Goal: Task Accomplishment & Management: Manage account settings

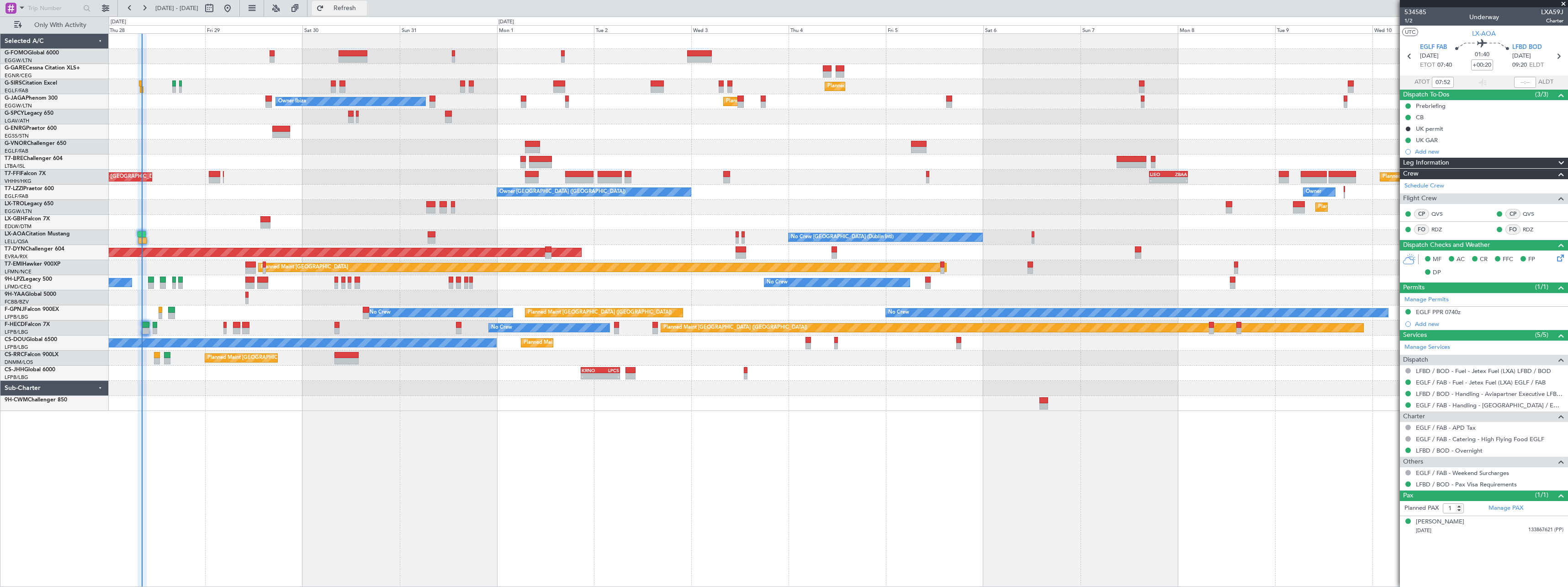
click at [364, 7] on span "Refresh" at bounding box center [345, 8] width 38 height 6
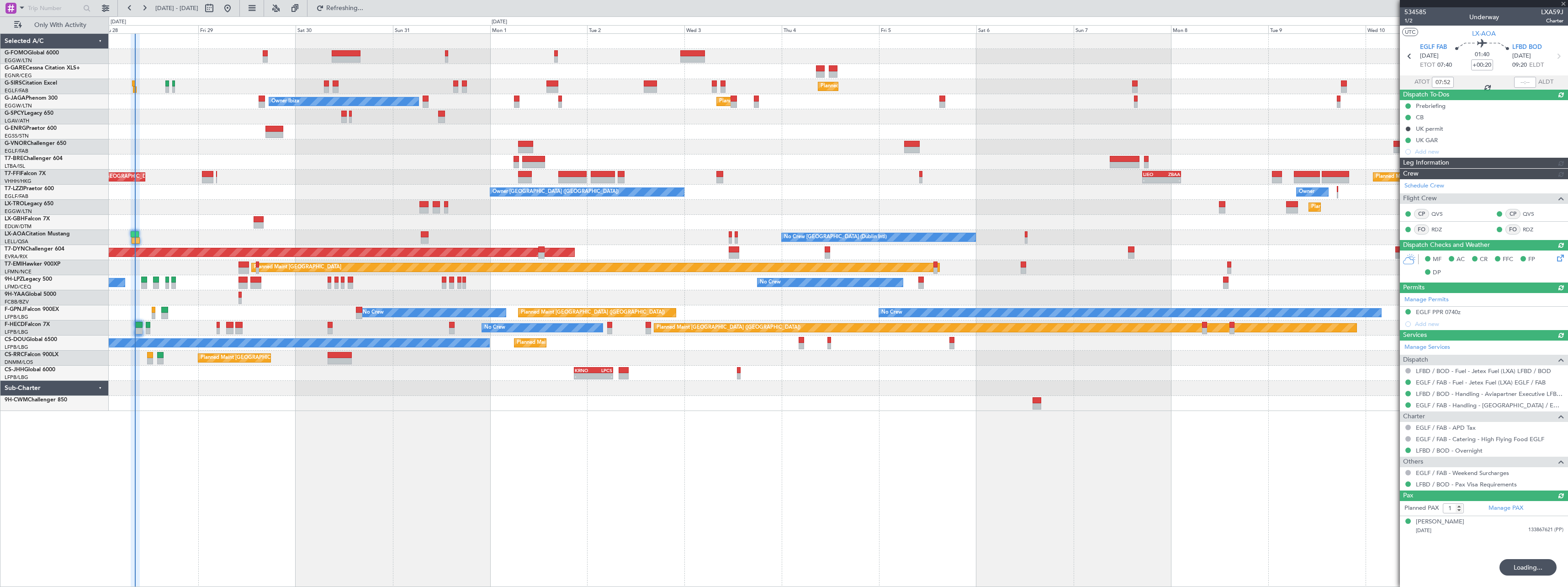
click at [326, 207] on div "Planned Maint Dusseldorf" at bounding box center [838, 207] width 1459 height 15
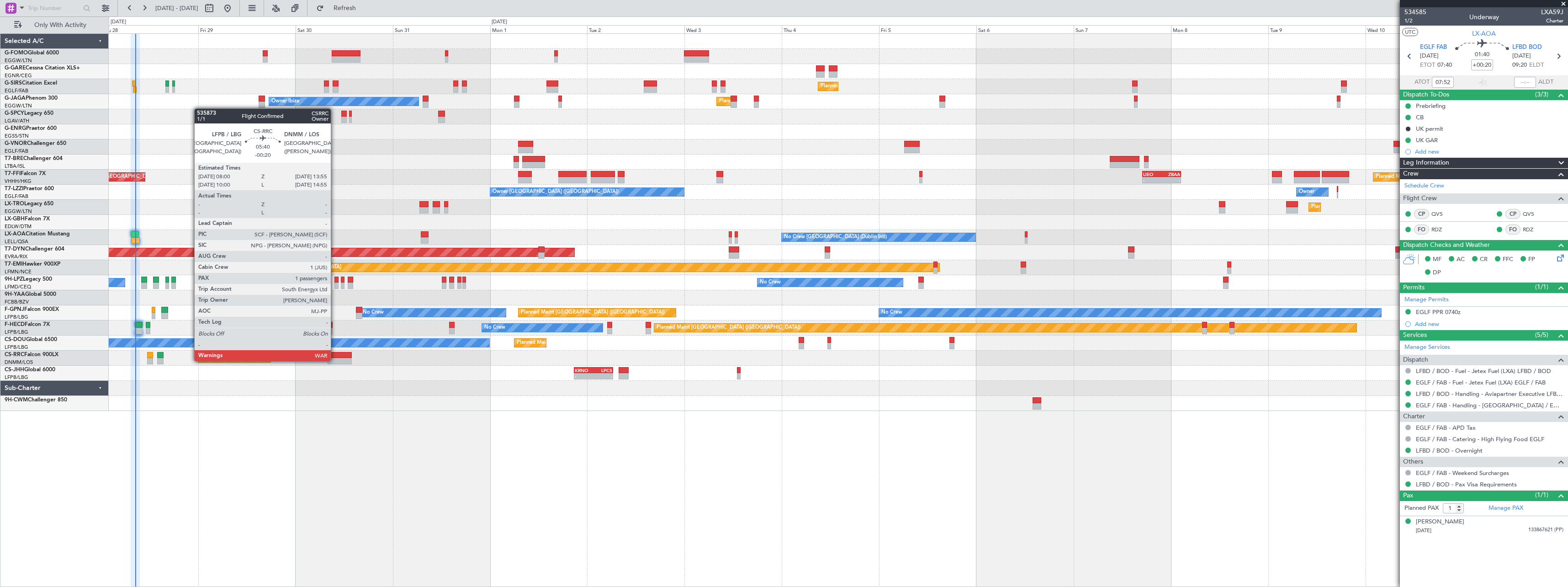
click at [335, 360] on div at bounding box center [340, 361] width 25 height 6
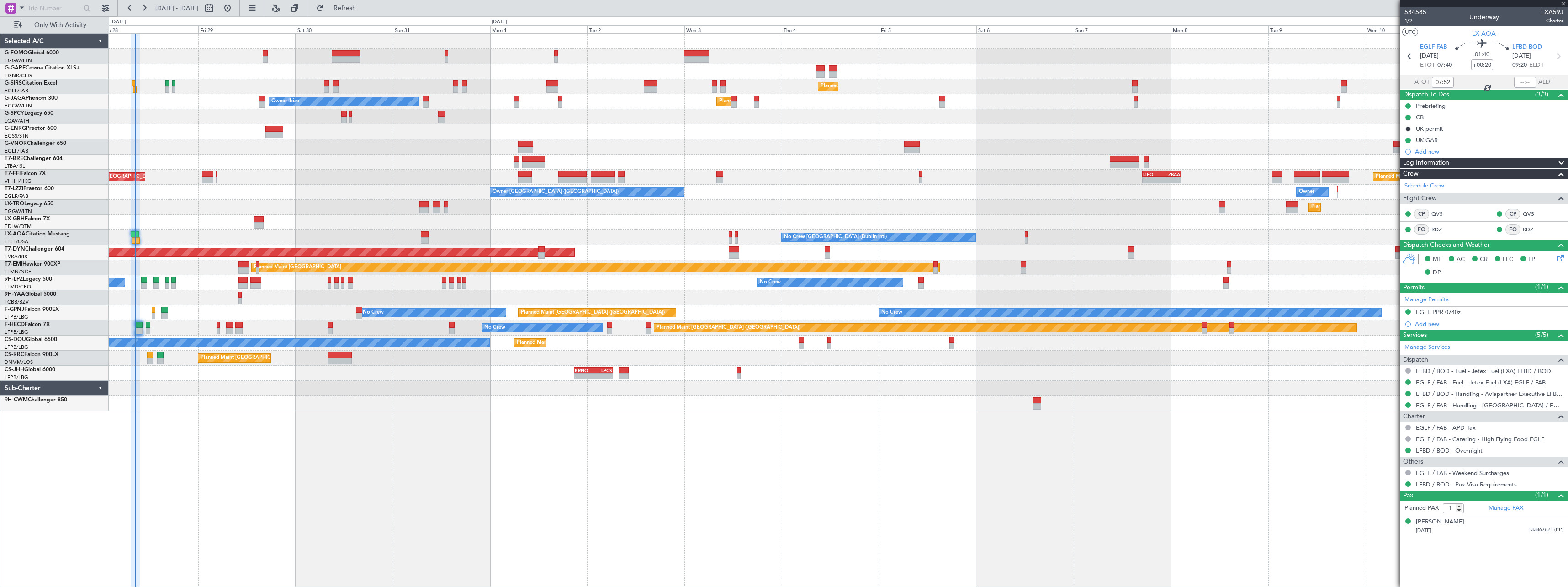
type input "-00:20"
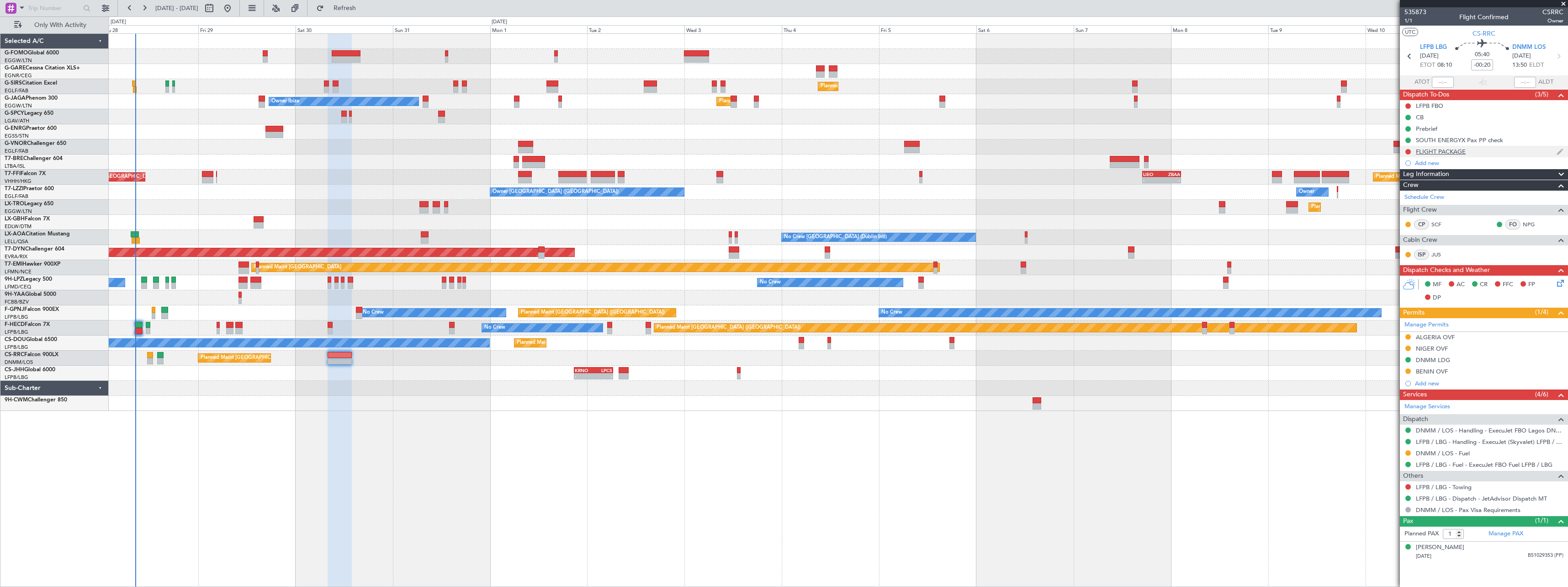
click at [1440, 153] on div "FLIGHT PACKAGE" at bounding box center [1440, 151] width 50 height 8
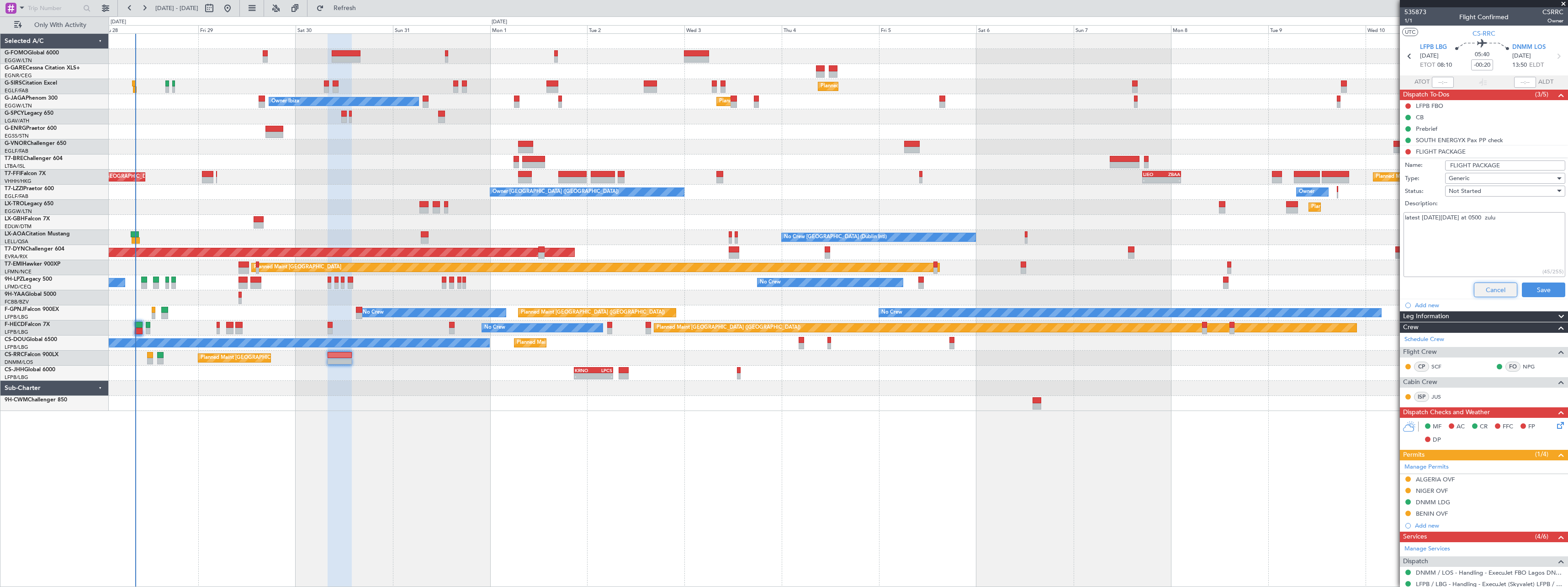
click at [1474, 284] on button "Cancel" at bounding box center [1496, 289] width 44 height 14
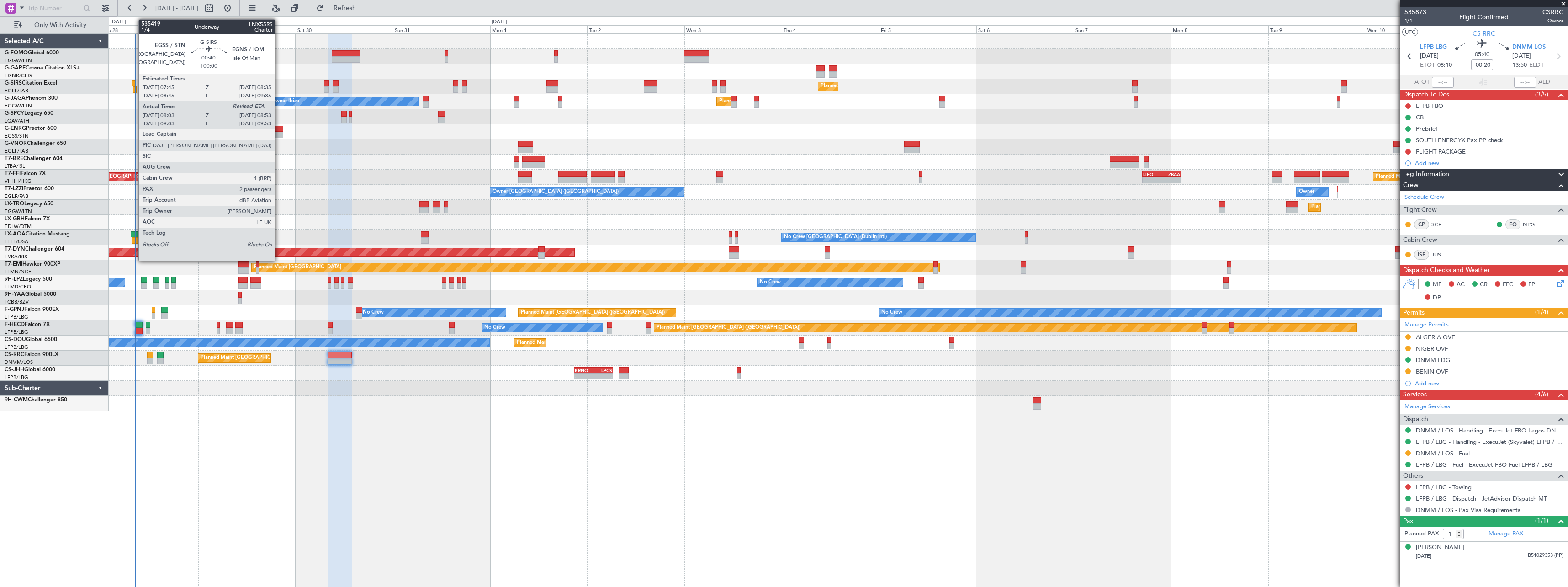
click at [134, 83] on div at bounding box center [134, 83] width 3 height 6
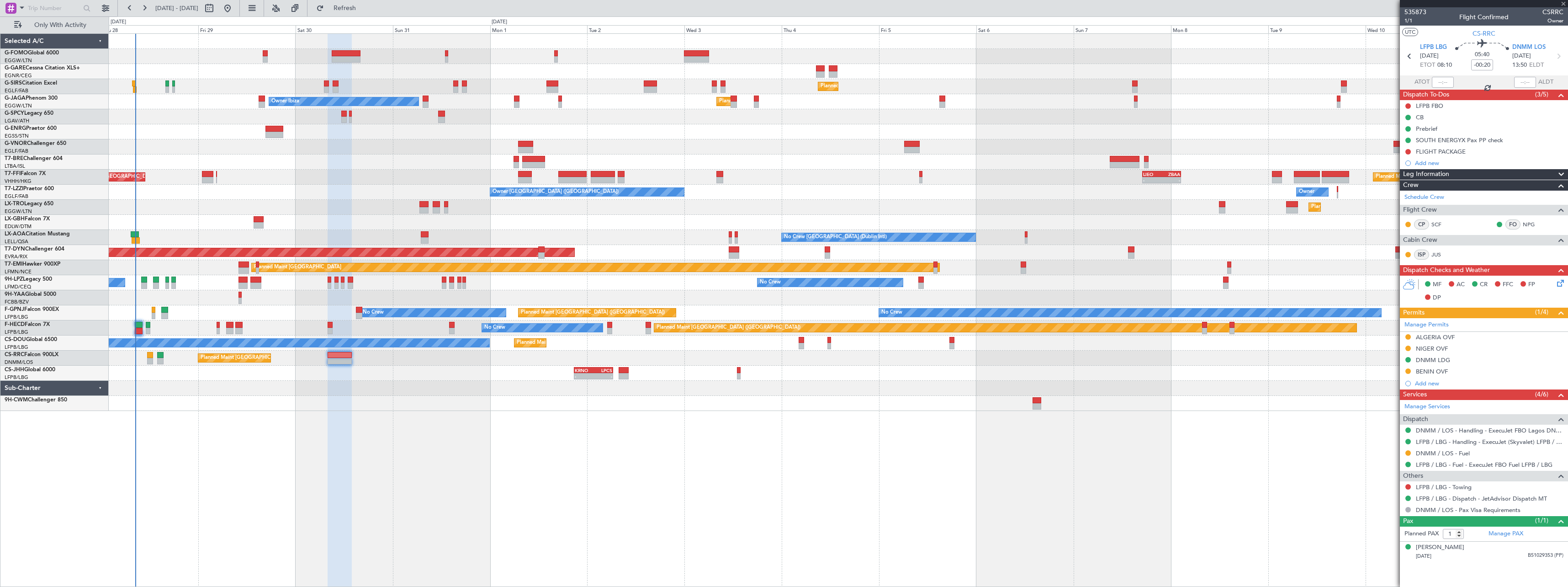
type input "08:03"
type input "2"
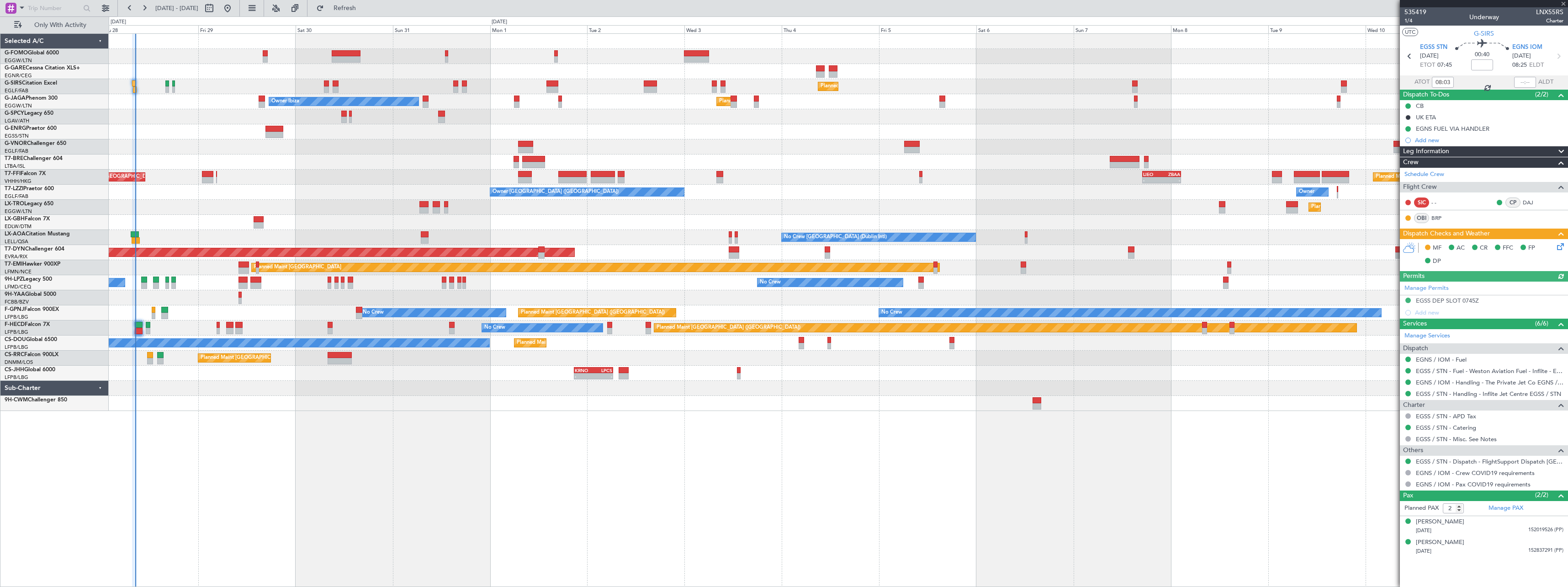
click at [1560, 247] on icon at bounding box center [1559, 245] width 8 height 8
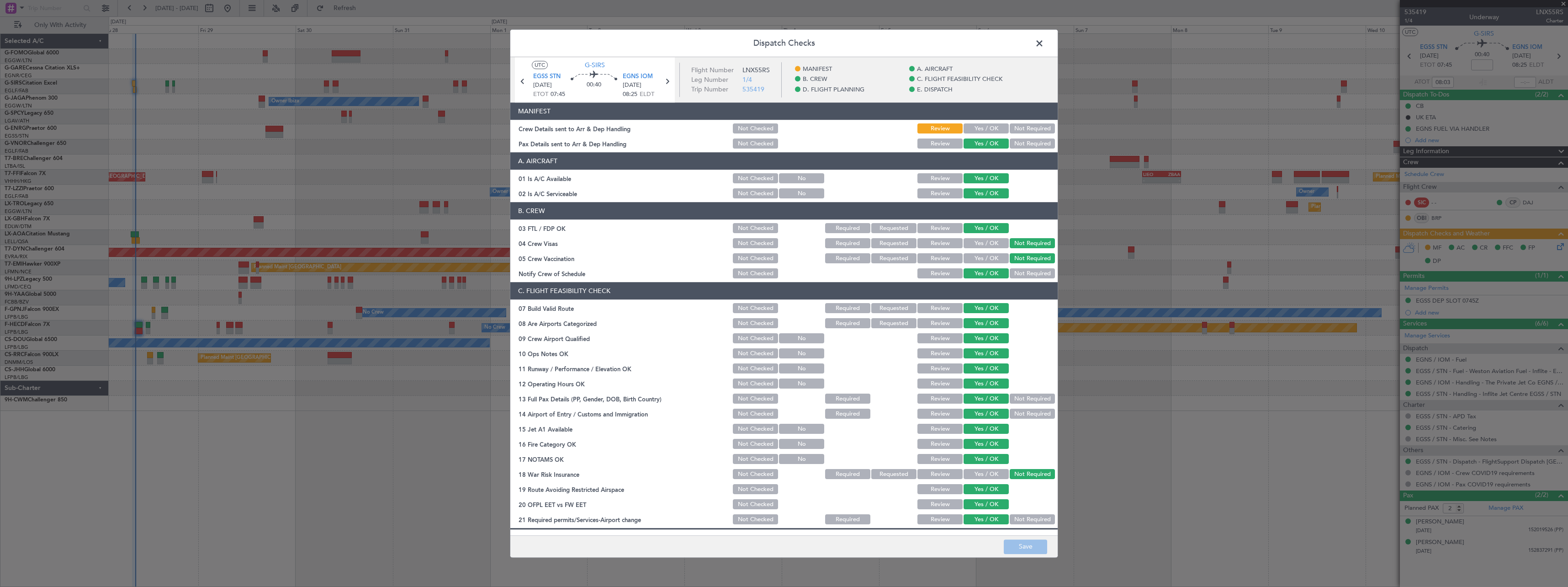
click at [974, 128] on button "Yes / OK" at bounding box center [986, 129] width 45 height 10
click at [1017, 548] on button "Save" at bounding box center [1026, 547] width 44 height 14
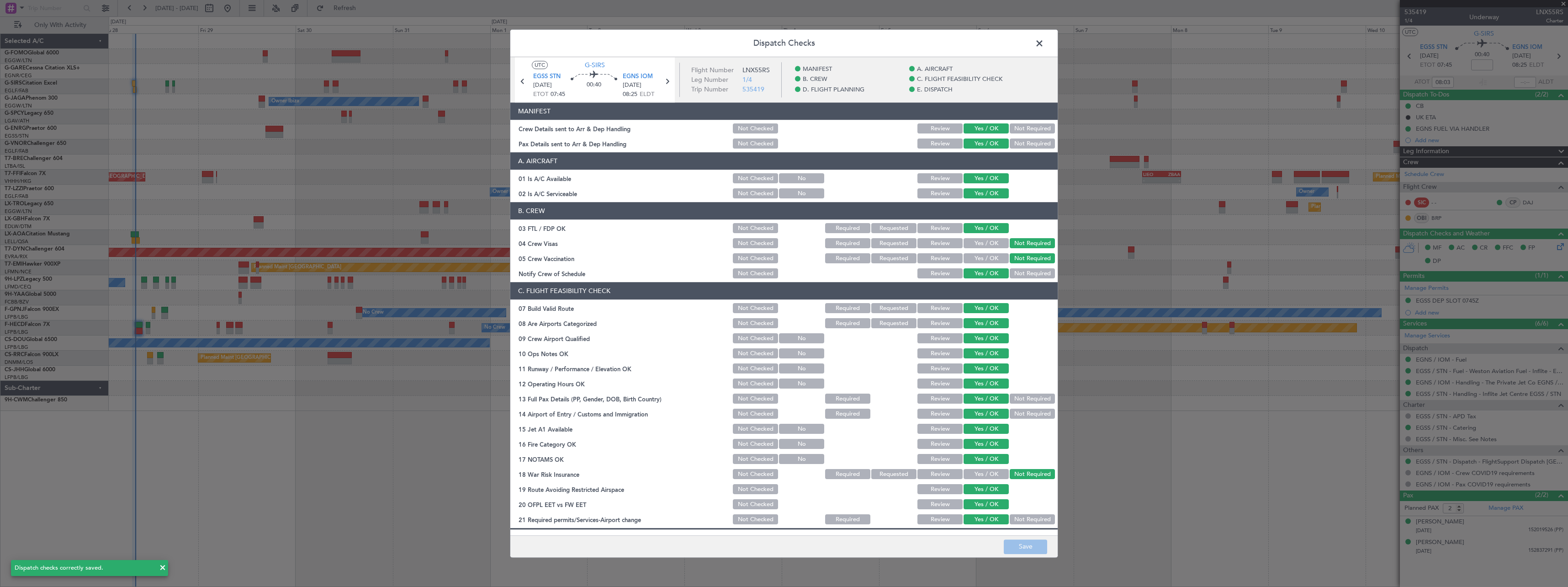
click at [1044, 44] on span at bounding box center [1044, 46] width 0 height 18
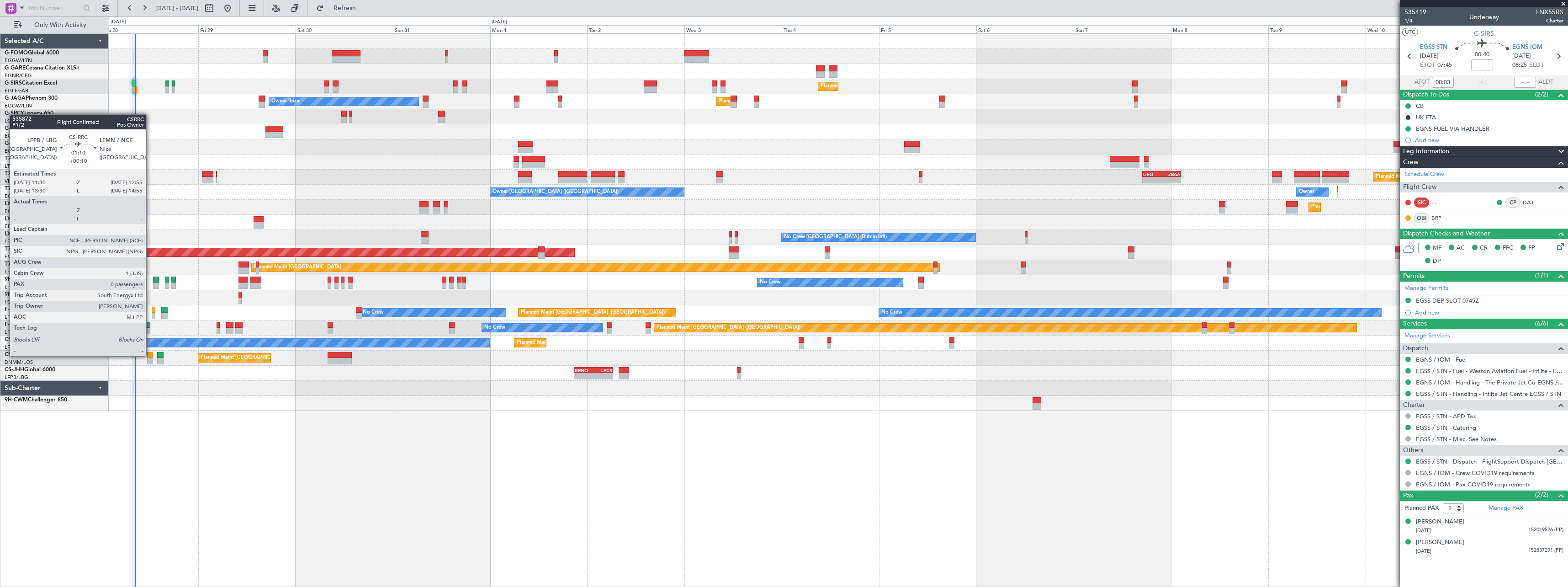
click at [150, 356] on div at bounding box center [150, 355] width 6 height 6
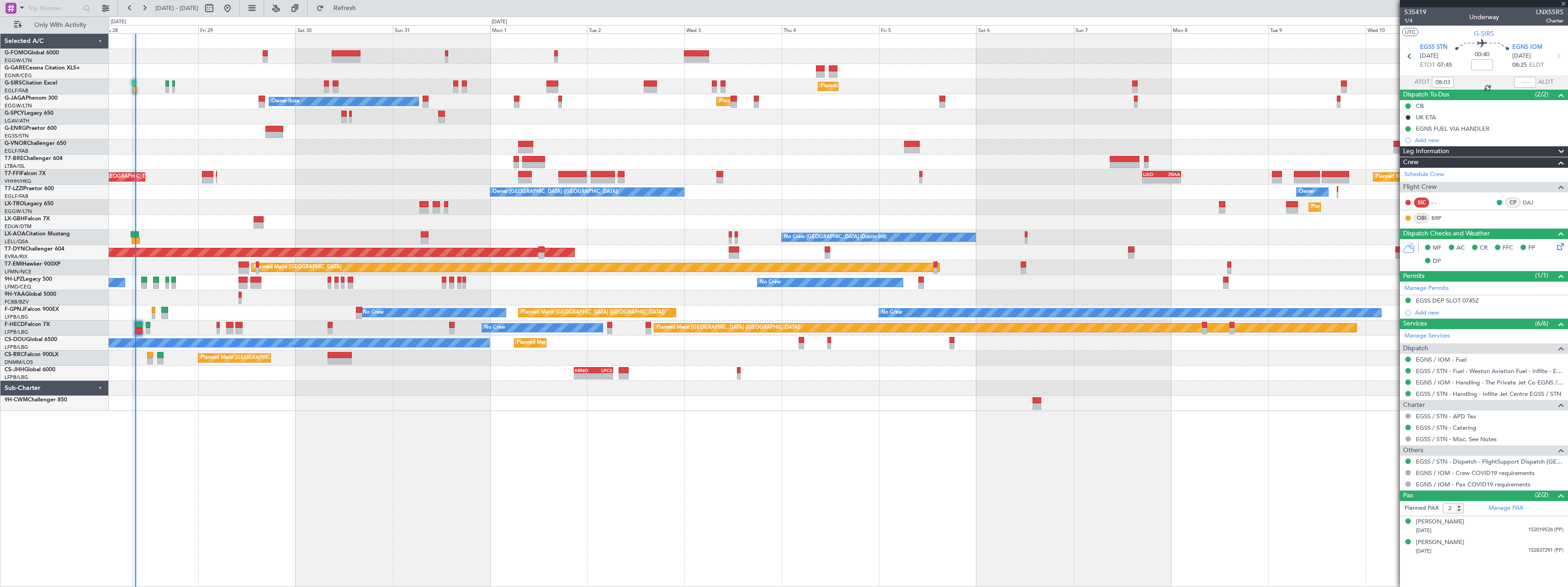
type input "+00:10"
type input "0"
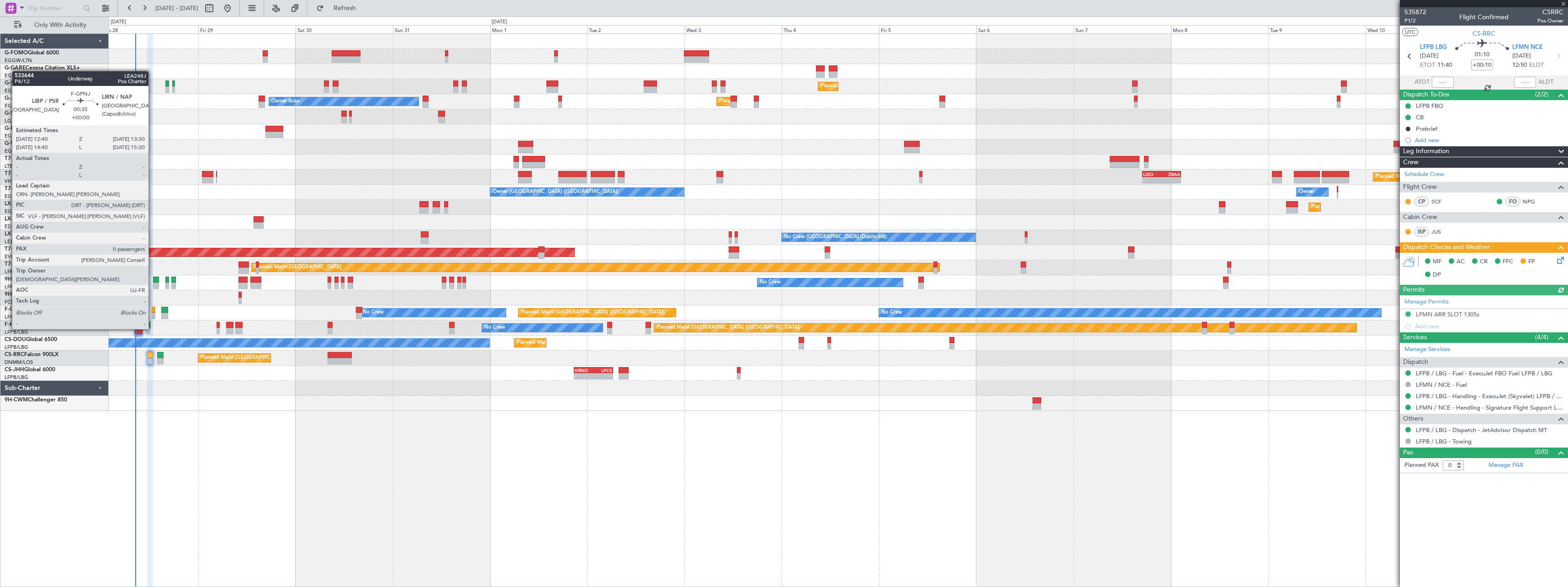
click at [153, 312] on div at bounding box center [153, 310] width 3 height 6
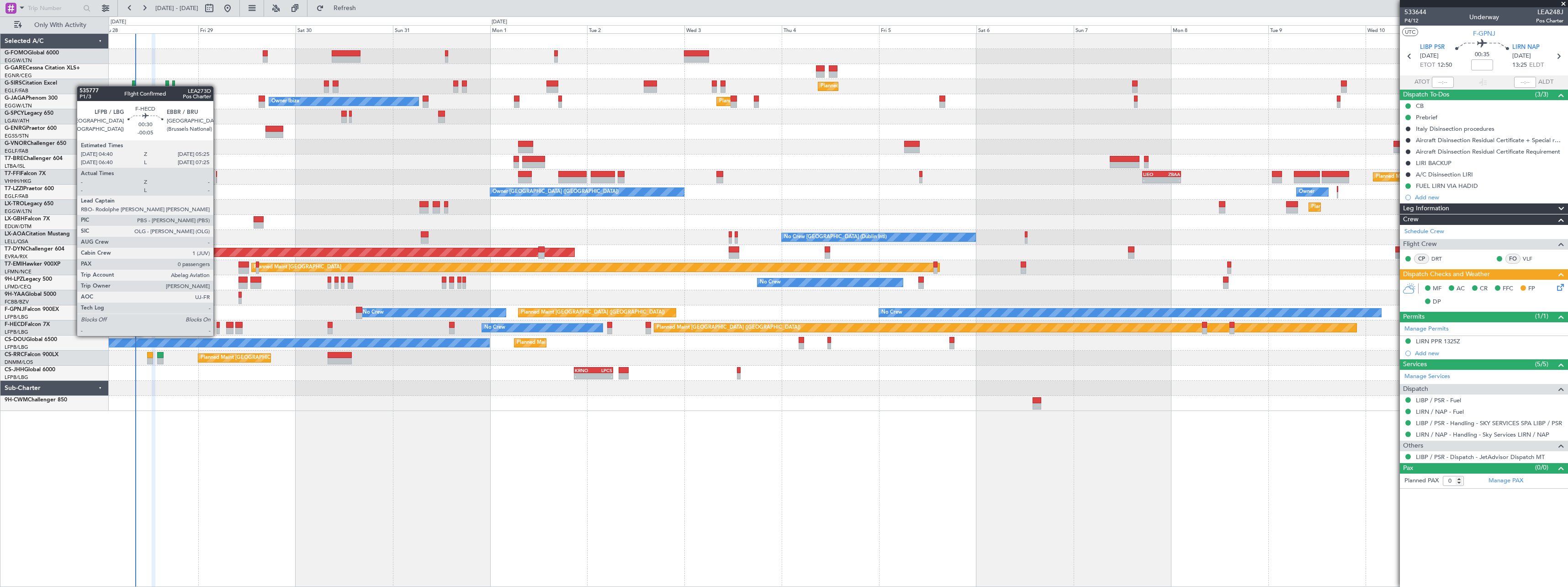
click at [218, 328] on div at bounding box center [218, 330] width 3 height 6
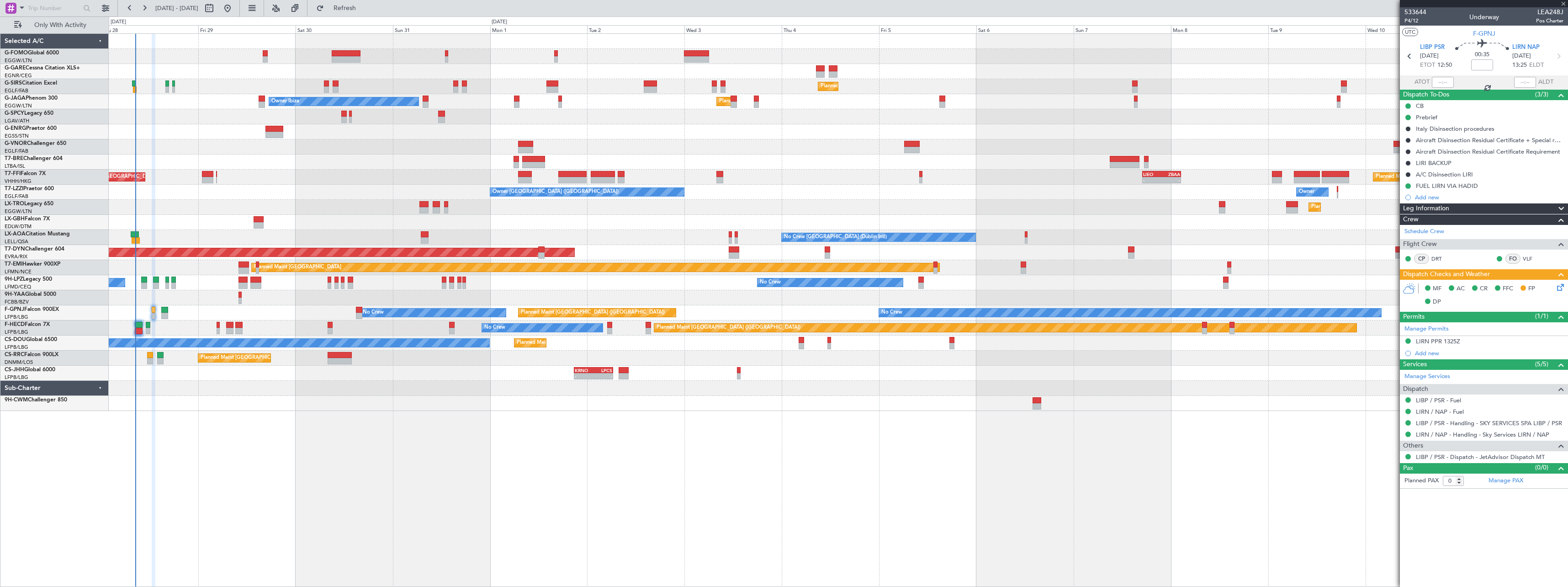
type input "-00:05"
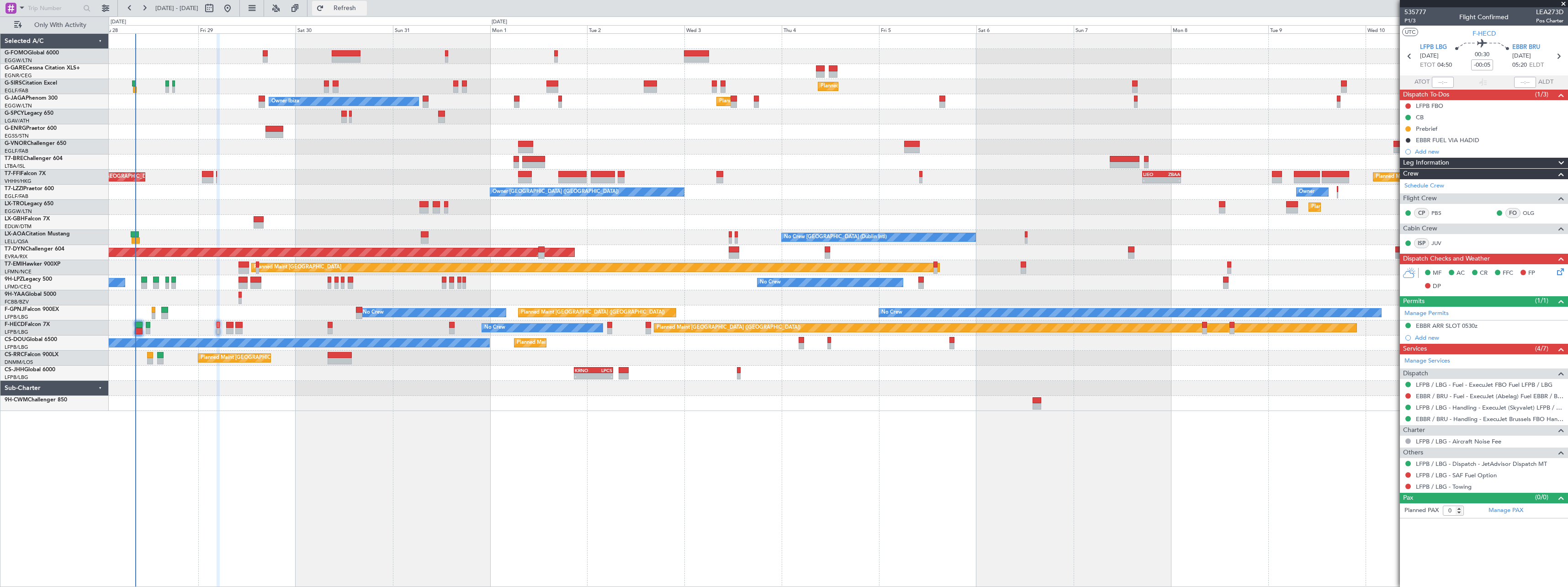
click at [364, 8] on span "Refresh" at bounding box center [345, 8] width 38 height 6
click at [367, 3] on button "Refresh" at bounding box center [340, 8] width 55 height 14
click at [32, 203] on link "LX-TRO Legacy 650" at bounding box center [29, 204] width 49 height 5
click at [364, 8] on span "Refresh" at bounding box center [345, 8] width 38 height 6
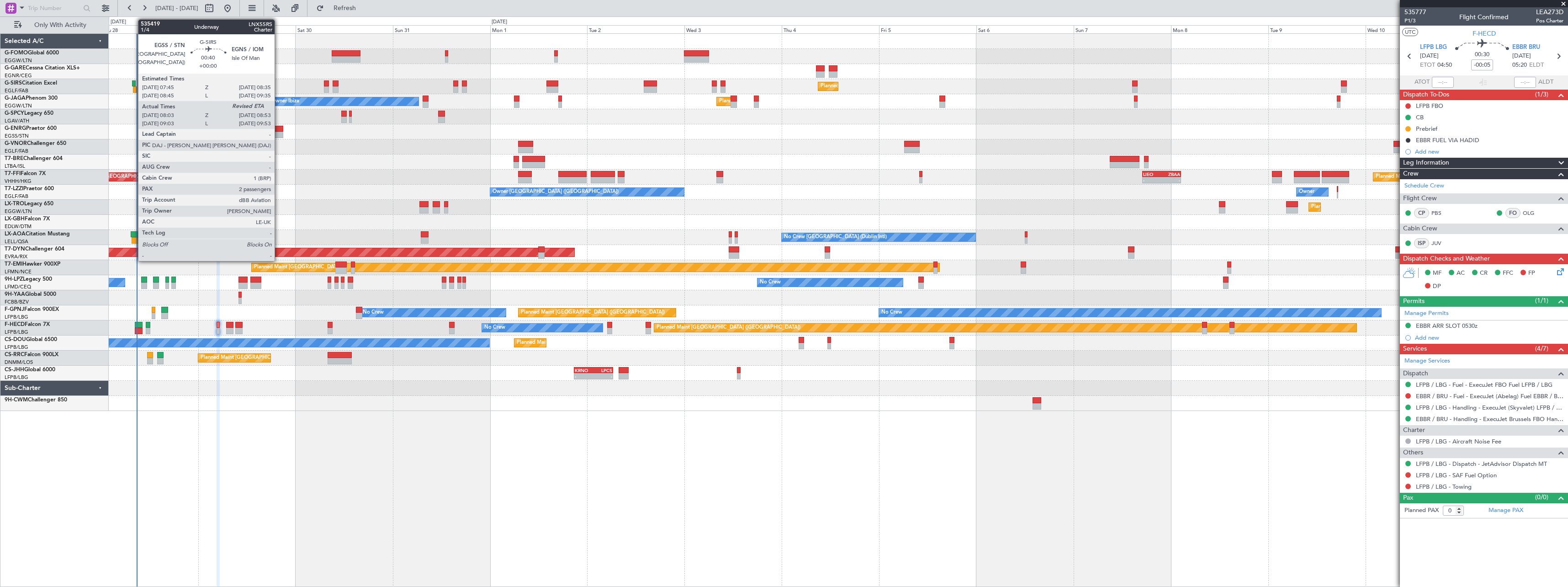
click at [134, 84] on div at bounding box center [134, 83] width 3 height 6
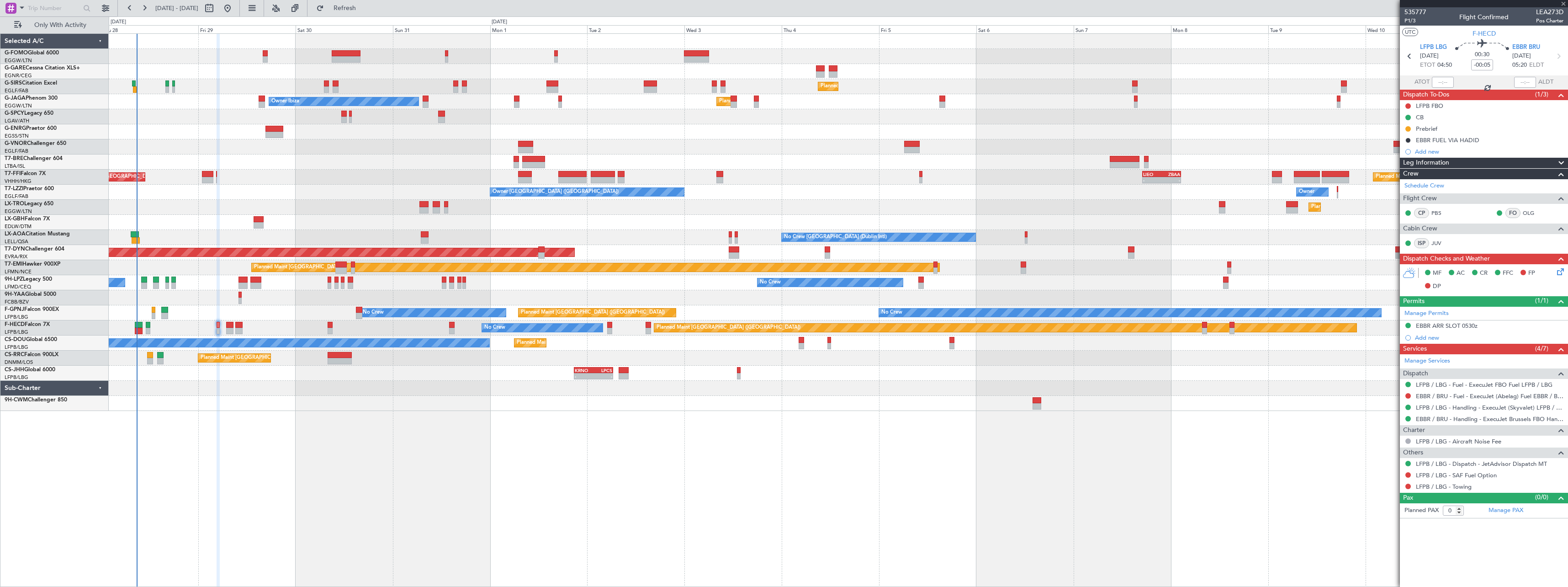
type input "08:03"
type input "2"
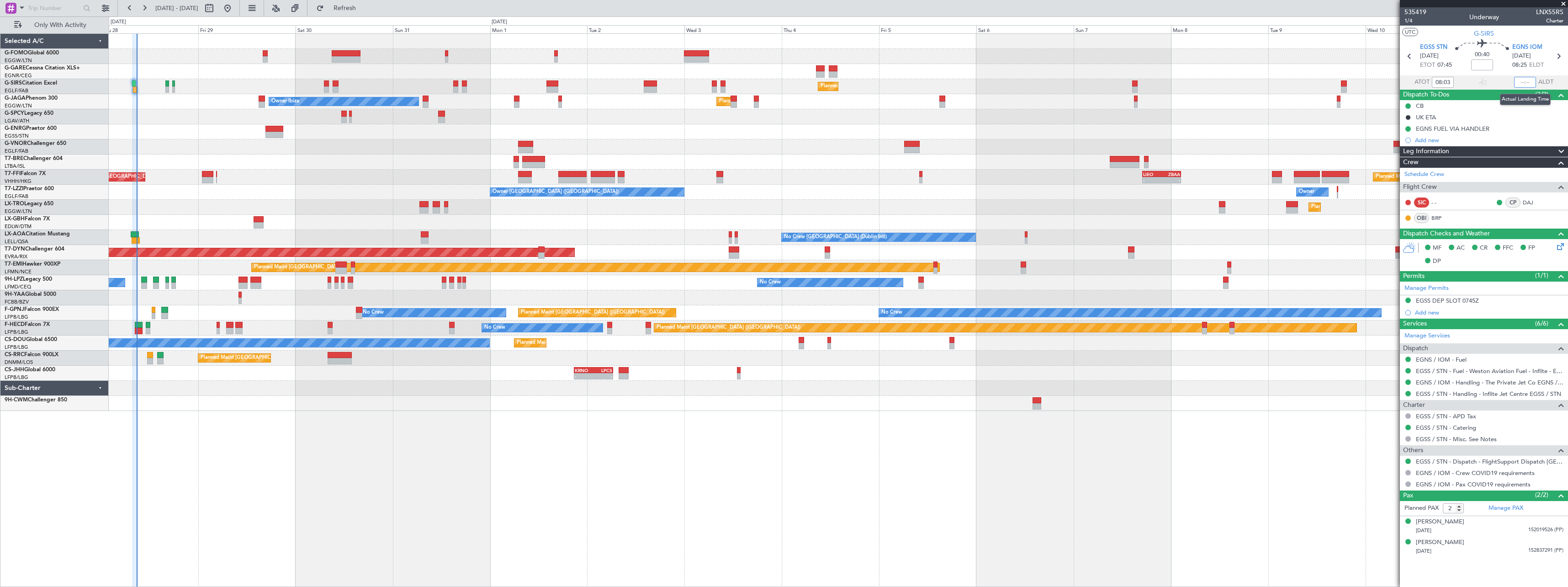
click at [1527, 83] on input "text" at bounding box center [1525, 83] width 22 height 11
type input "08:47"
click at [364, 10] on span "Refresh" at bounding box center [345, 8] width 38 height 6
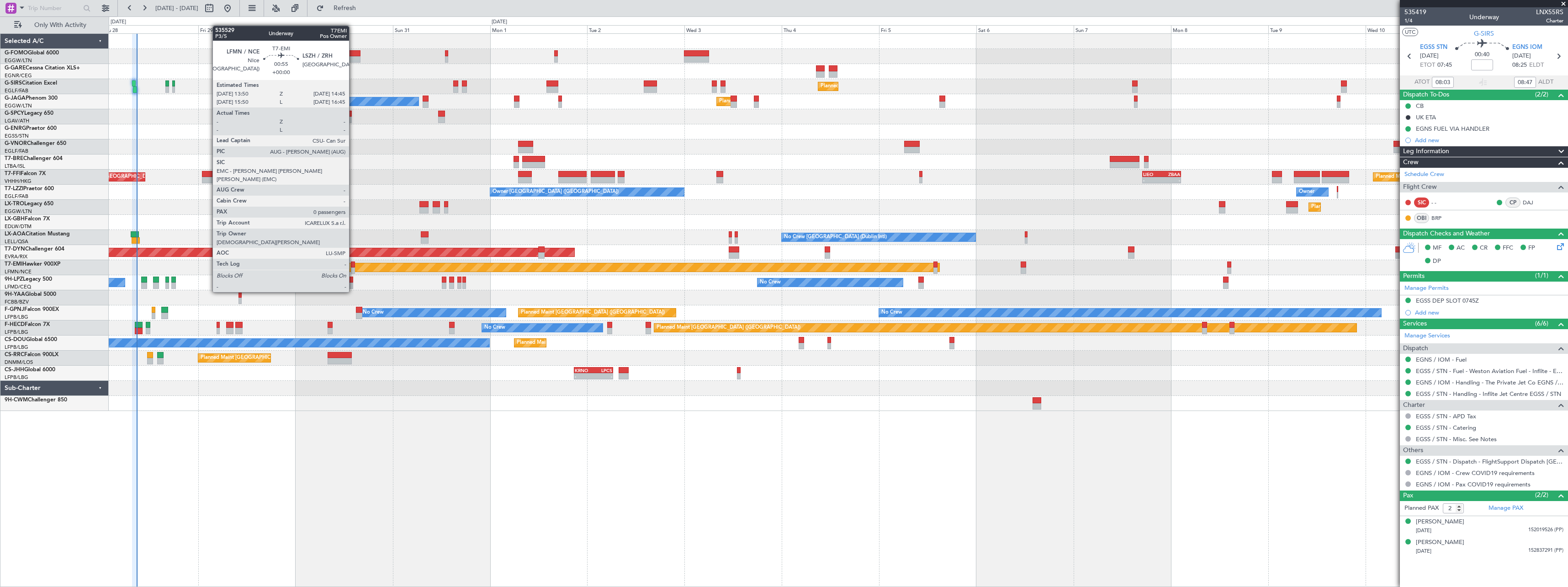
click at [353, 267] on div at bounding box center [353, 264] width 4 height 6
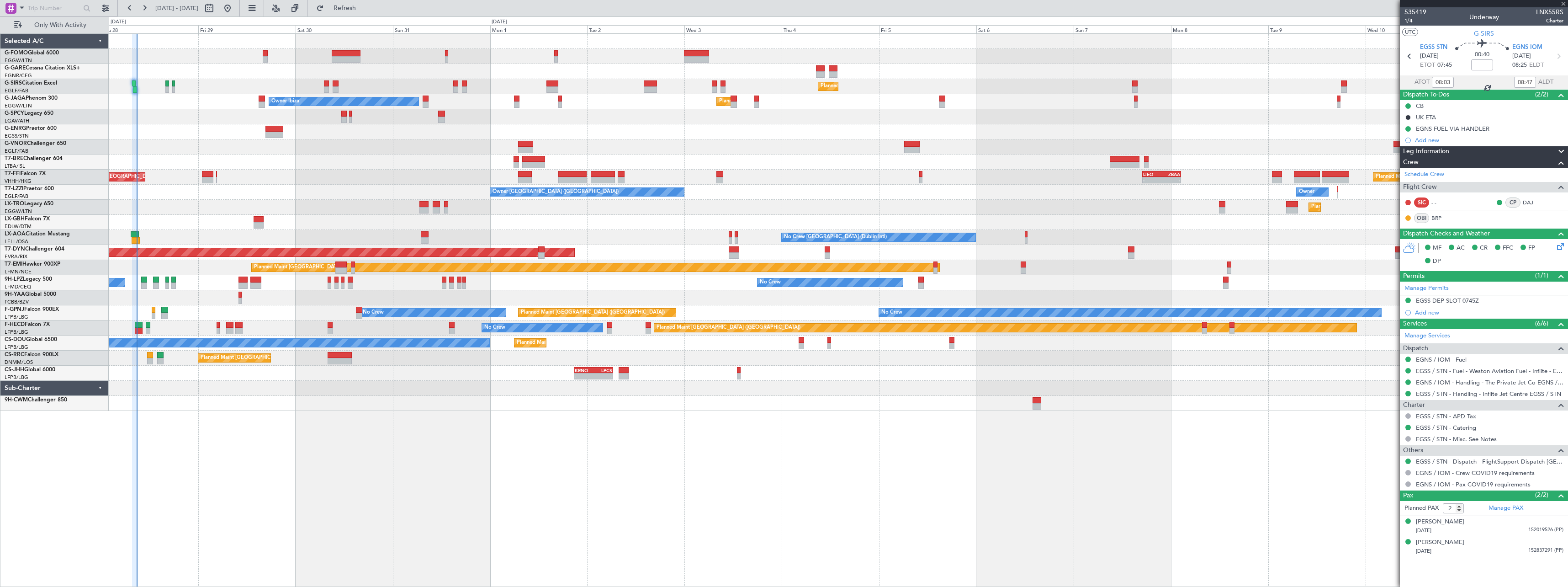
type input "0"
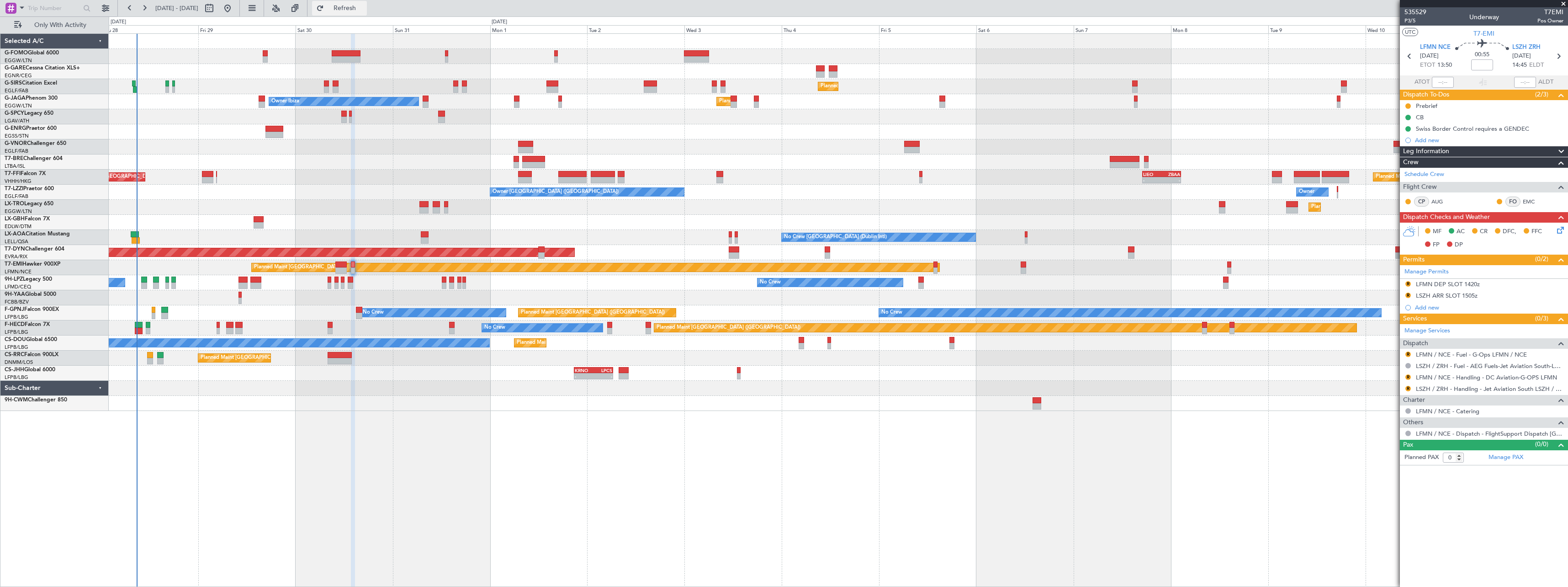
click at [364, 5] on span "Refresh" at bounding box center [345, 8] width 38 height 6
click at [364, 11] on span "Refresh" at bounding box center [345, 8] width 38 height 6
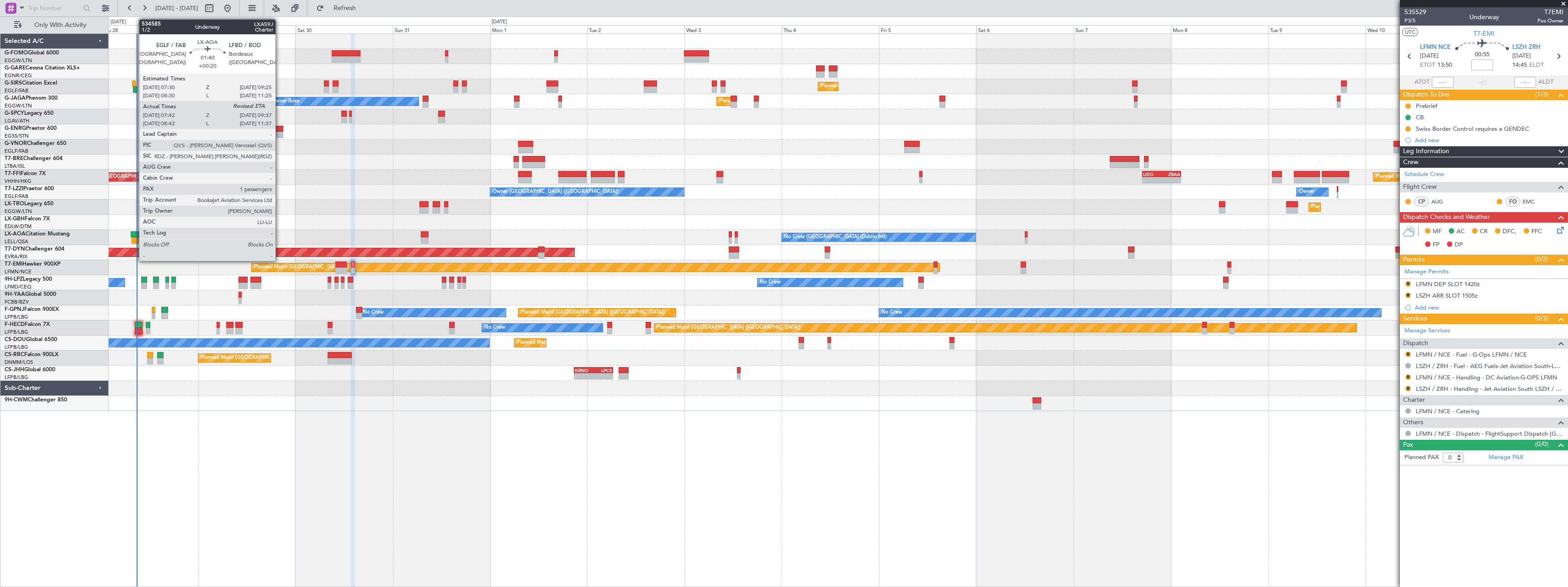
click at [134, 233] on div at bounding box center [135, 234] width 8 height 6
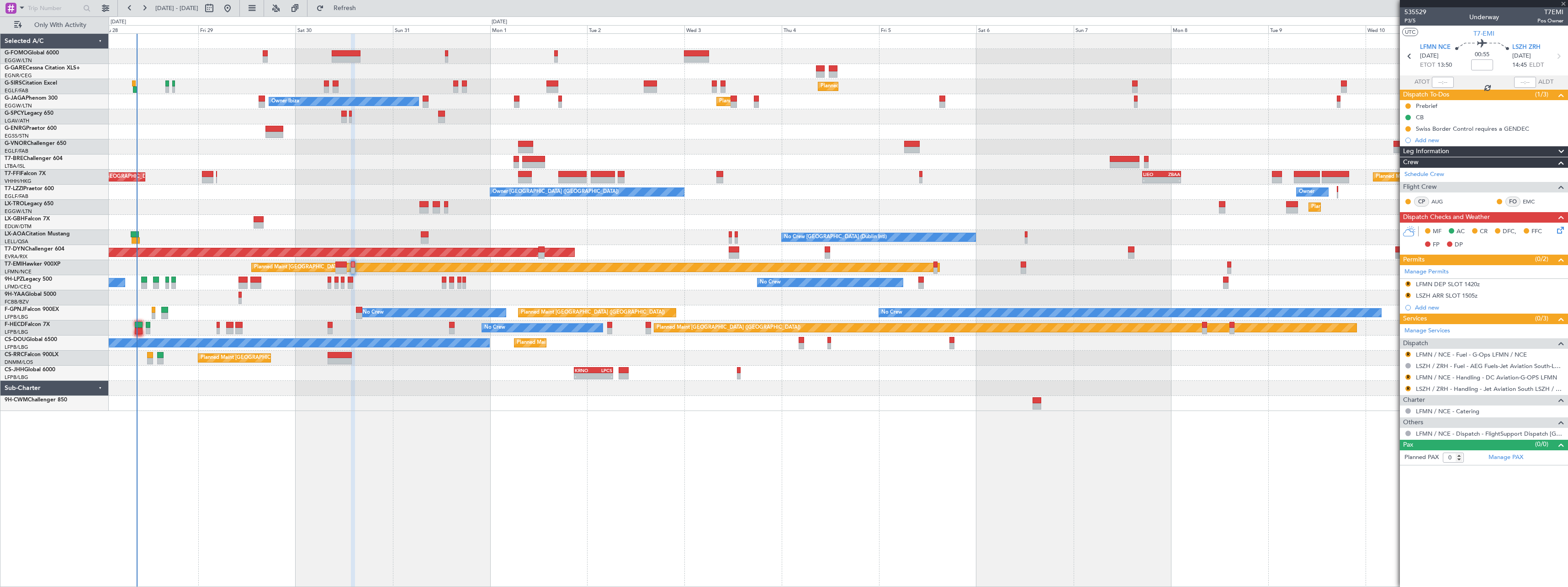
type input "+00:20"
type input "07:52"
type input "1"
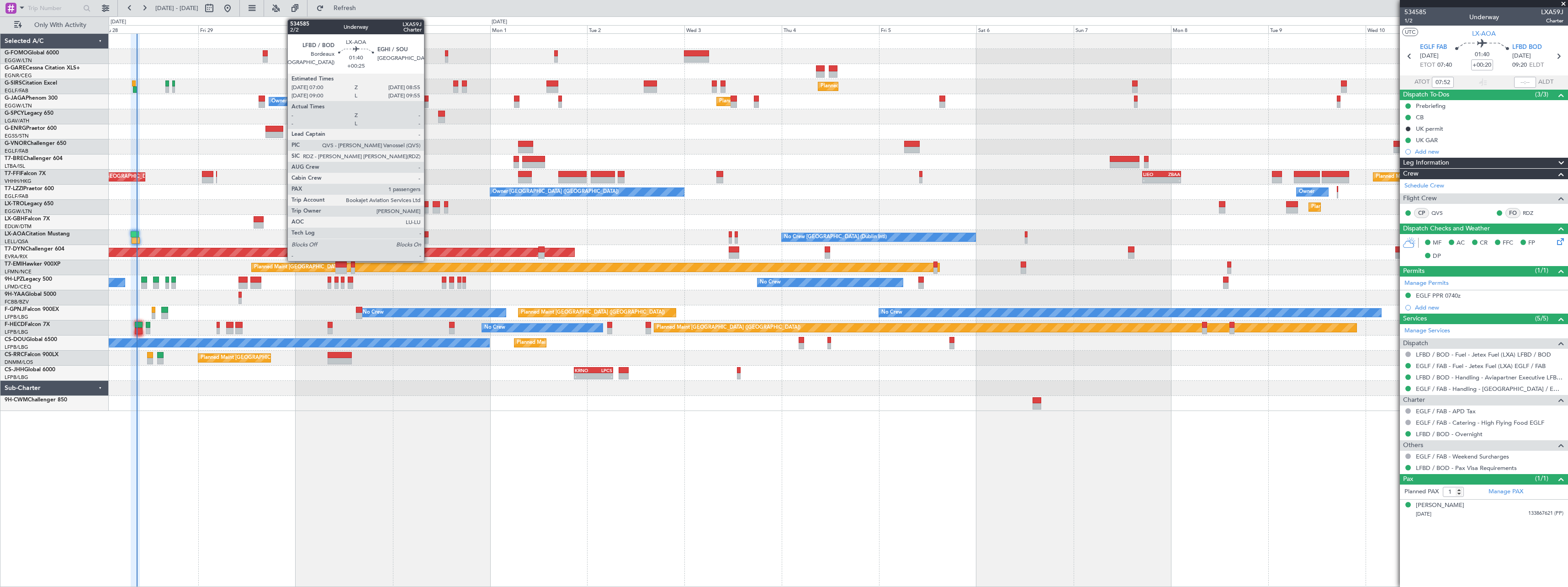
click at [428, 235] on div at bounding box center [425, 234] width 8 height 6
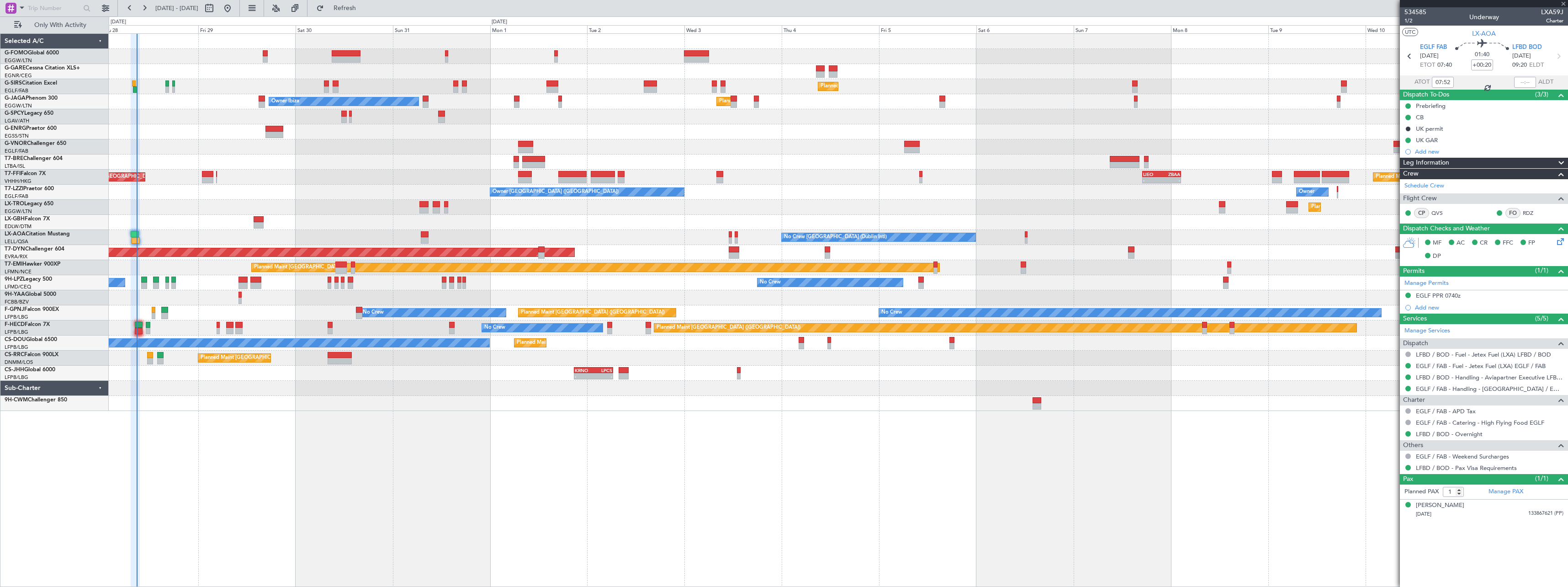
type input "+00:25"
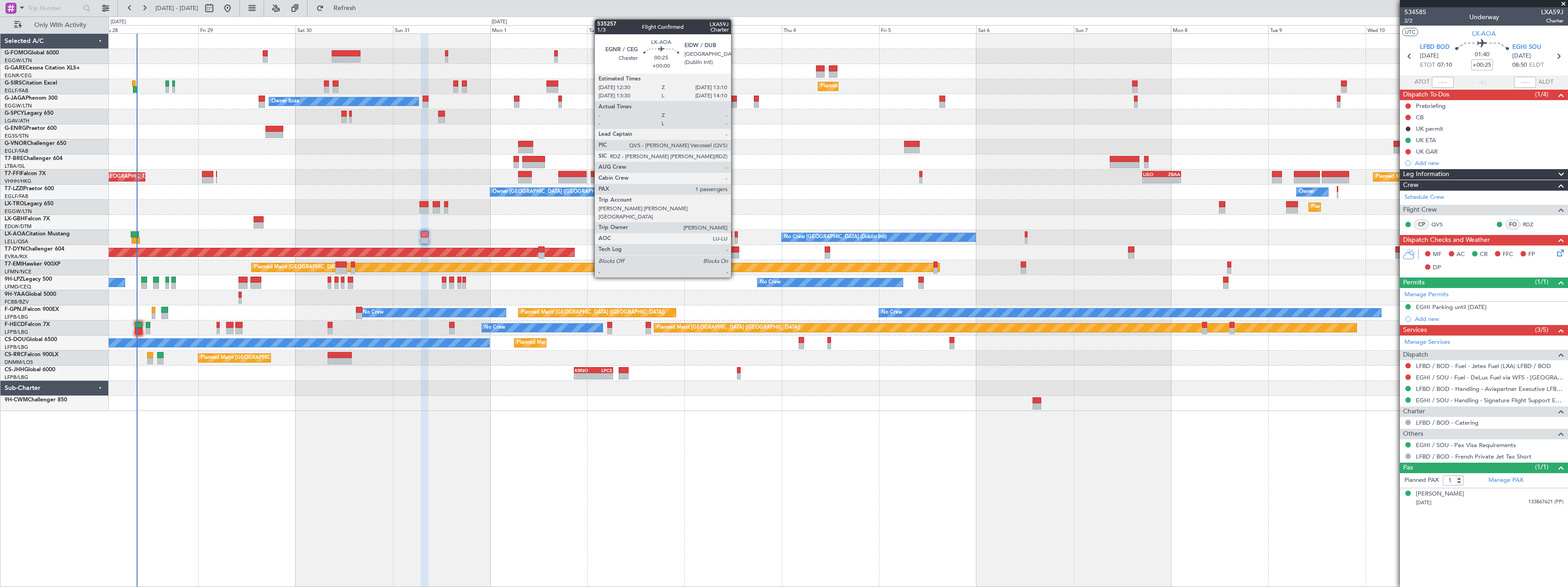
click at [735, 237] on div at bounding box center [736, 234] width 3 height 6
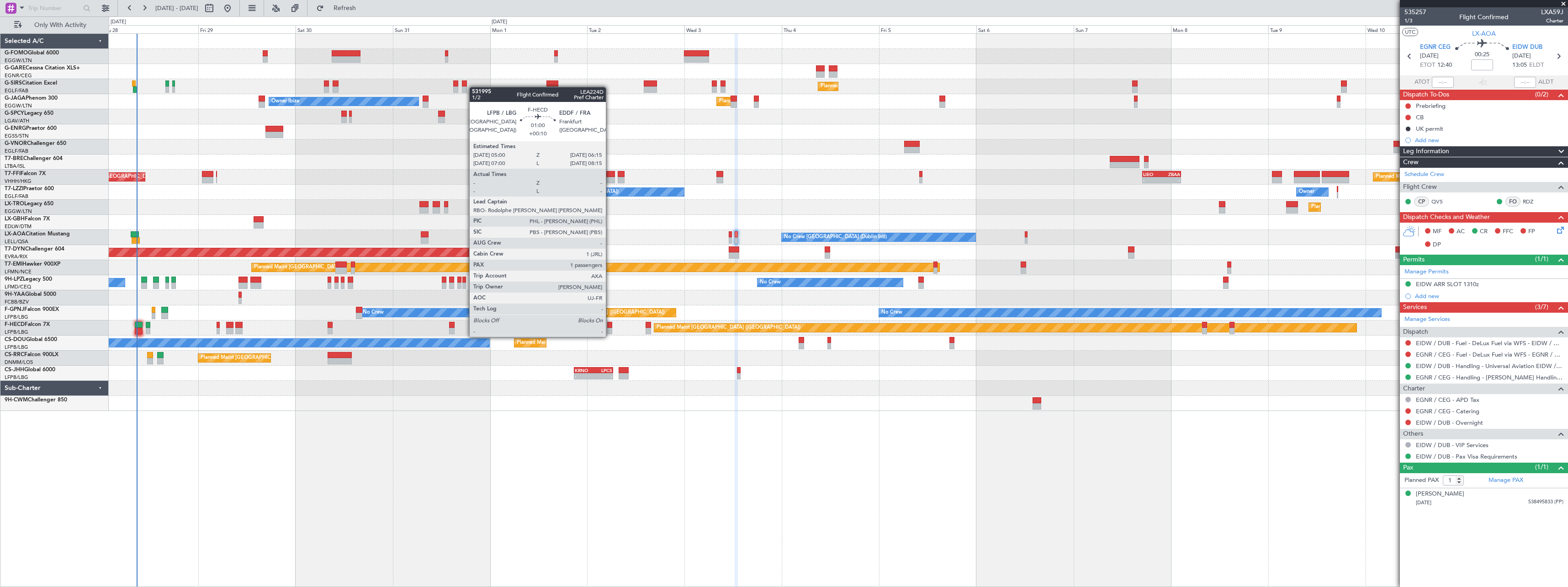
click at [610, 328] on div at bounding box center [610, 330] width 5 height 6
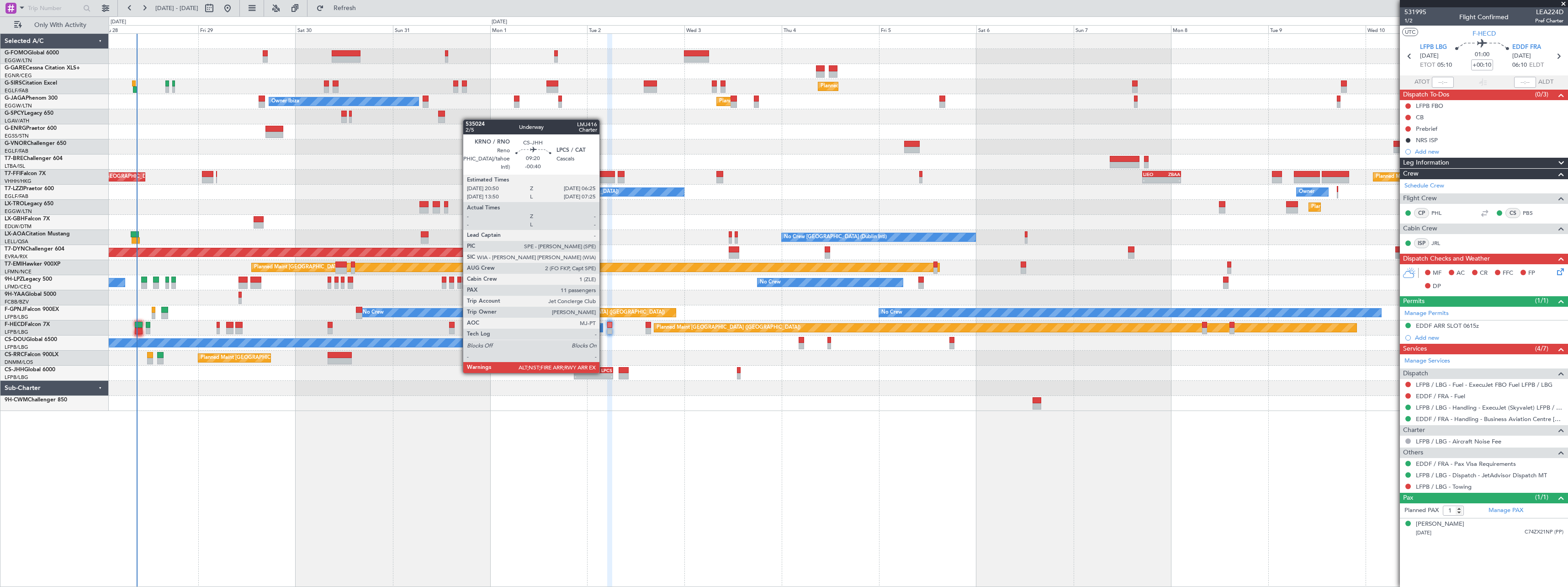
click at [604, 372] on div "LPCS" at bounding box center [602, 371] width 18 height 5
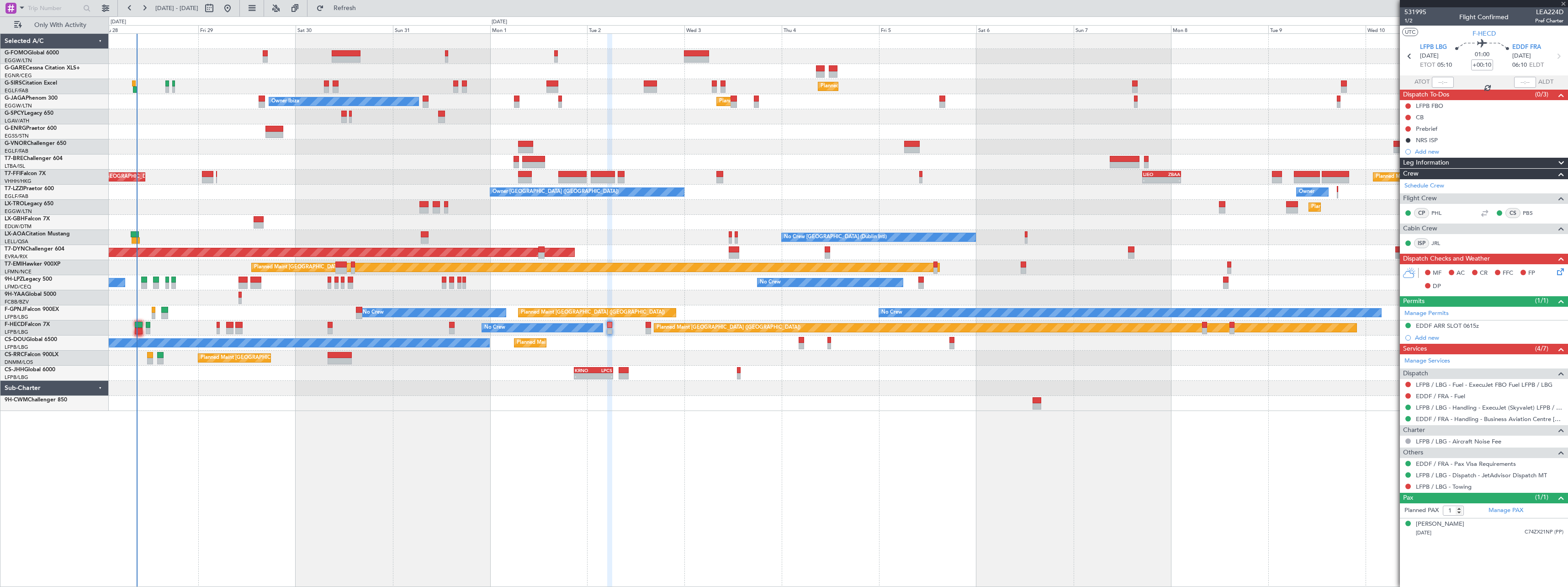
type input "-00:40"
type input "11"
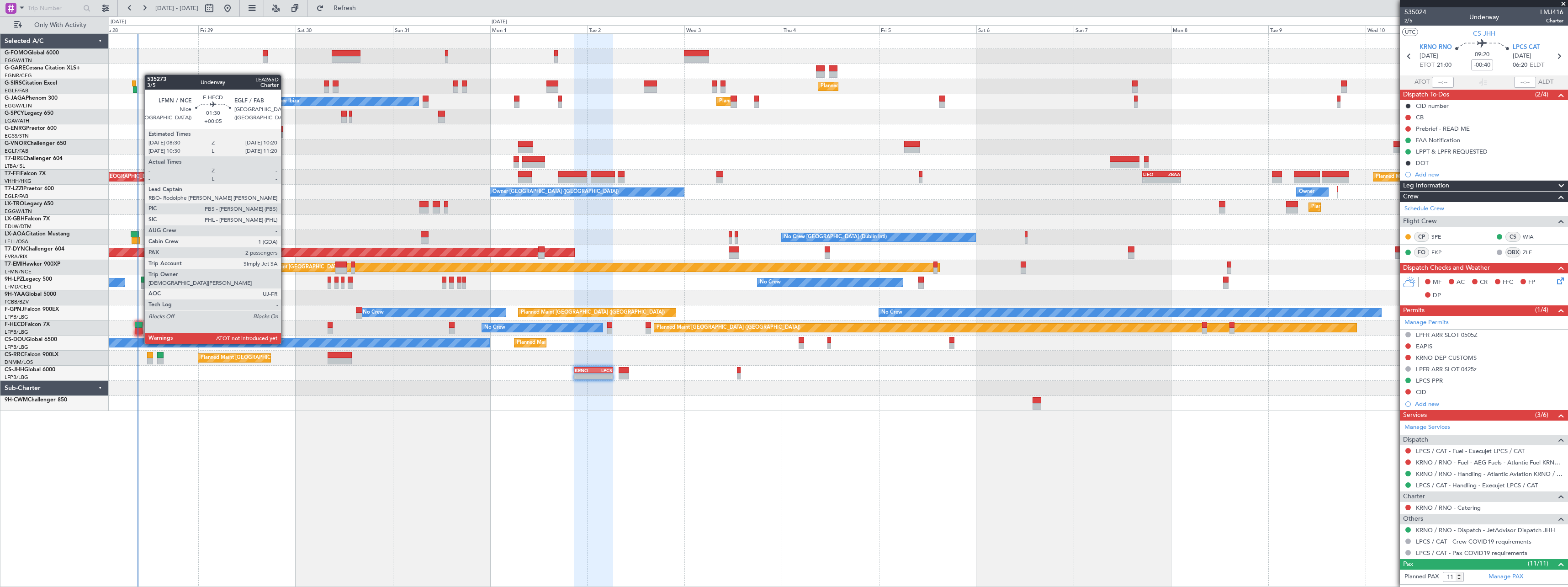
click at [140, 326] on div at bounding box center [138, 325] width 8 height 6
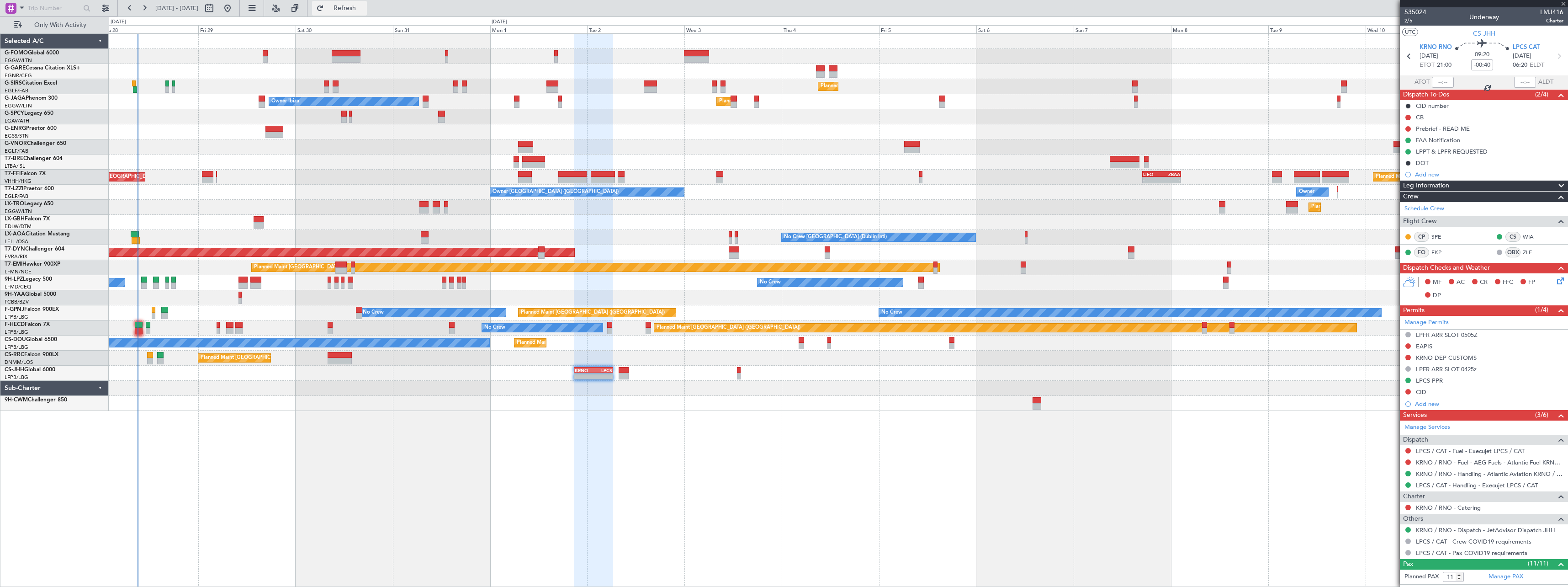
click at [364, 9] on span "Refresh" at bounding box center [345, 8] width 38 height 6
type input "+00:05"
type input "2"
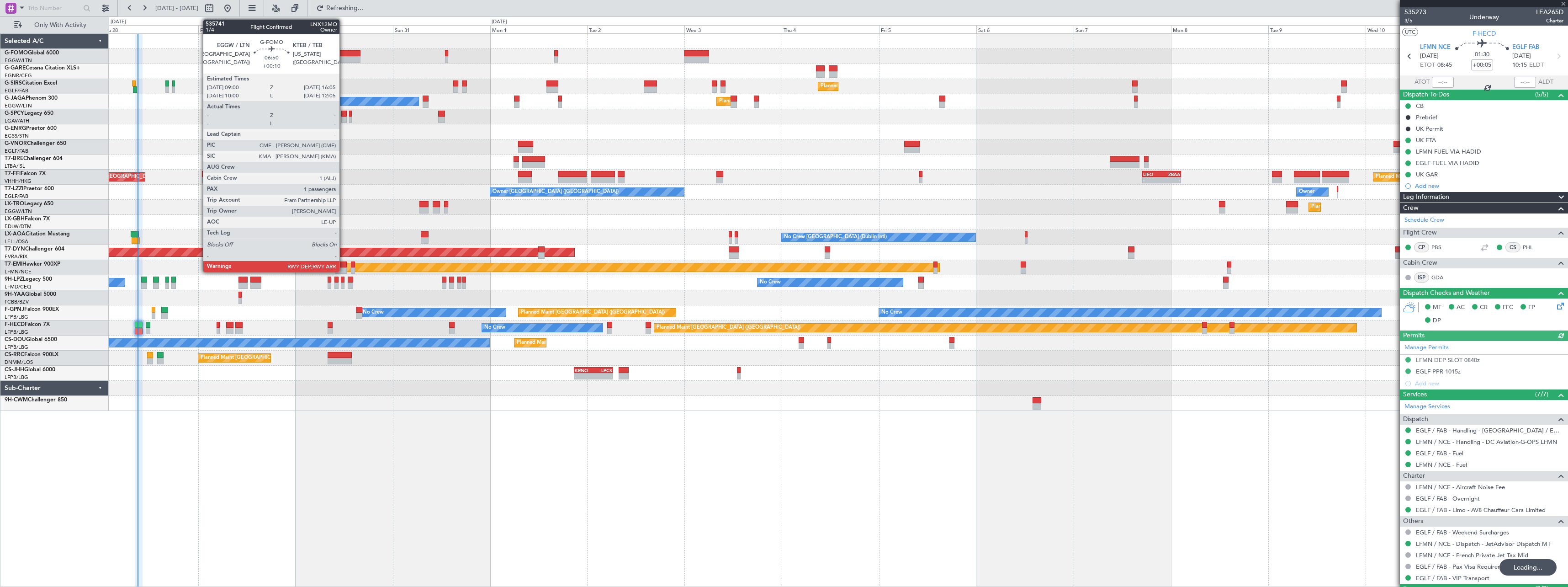
type input "-00:40"
type input "11"
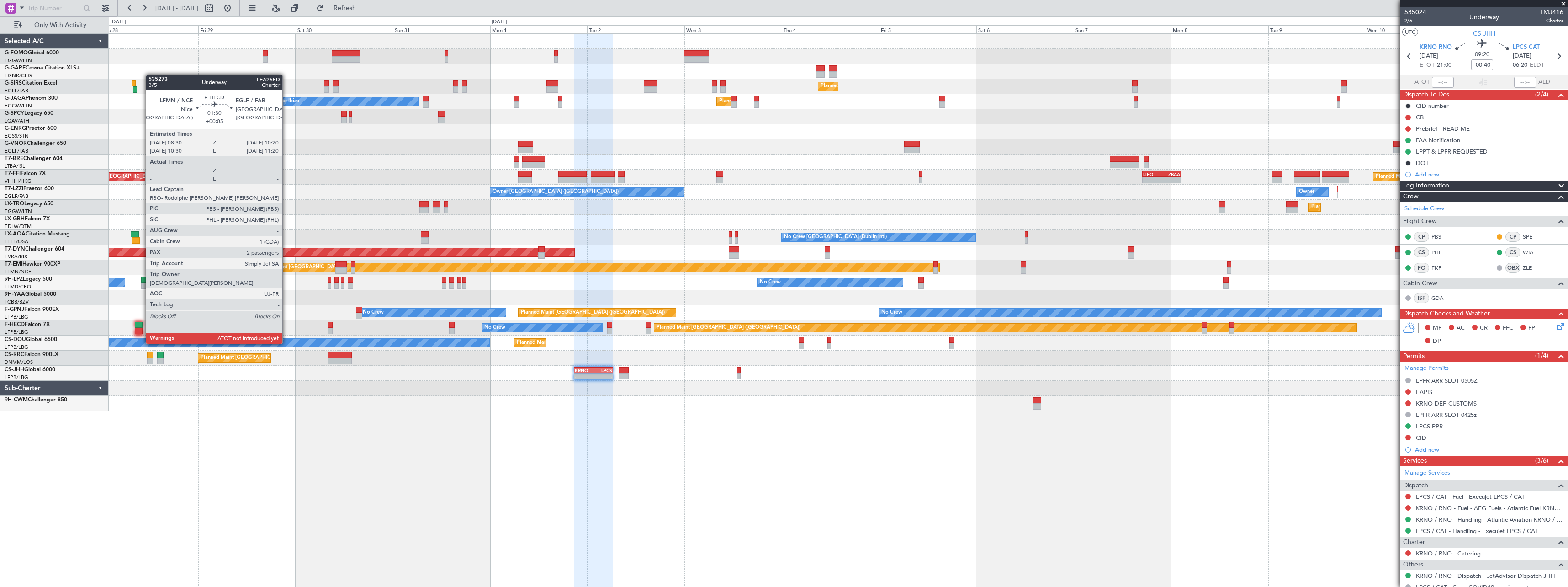
click at [141, 326] on div at bounding box center [138, 325] width 8 height 6
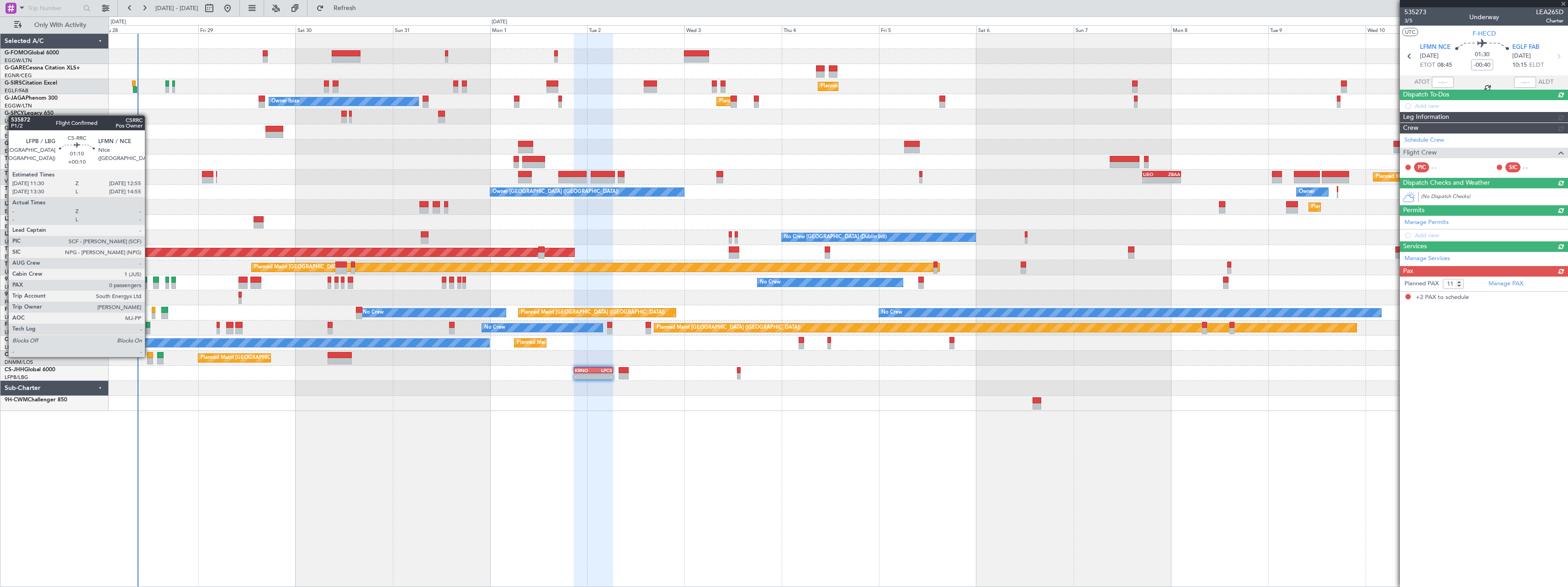
type input "+00:05"
type input "2"
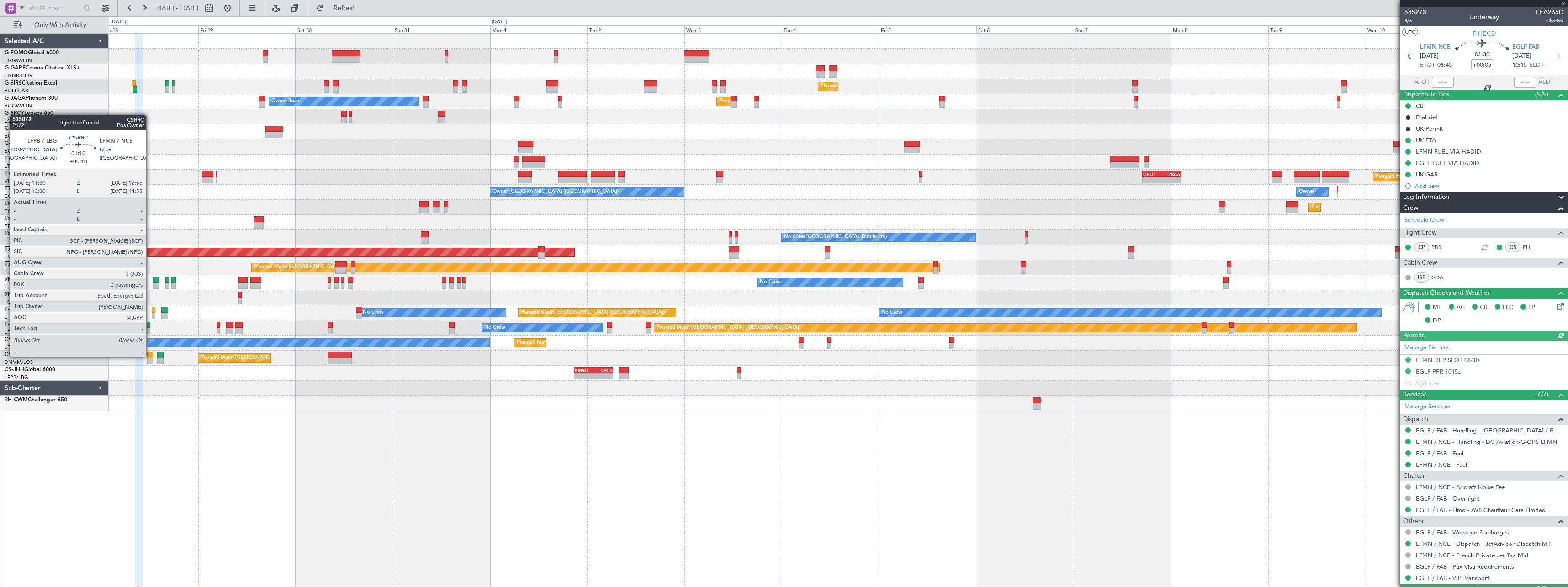
click at [150, 356] on div at bounding box center [150, 355] width 6 height 6
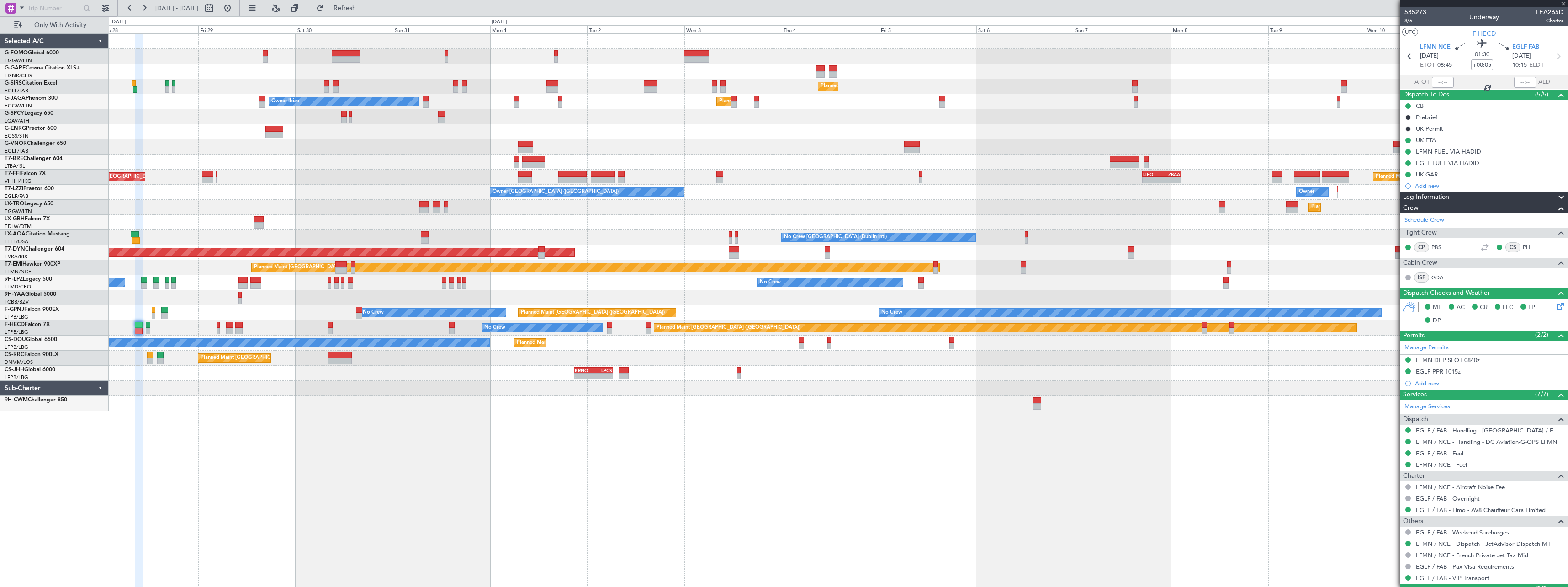
type input "+00:10"
type input "0"
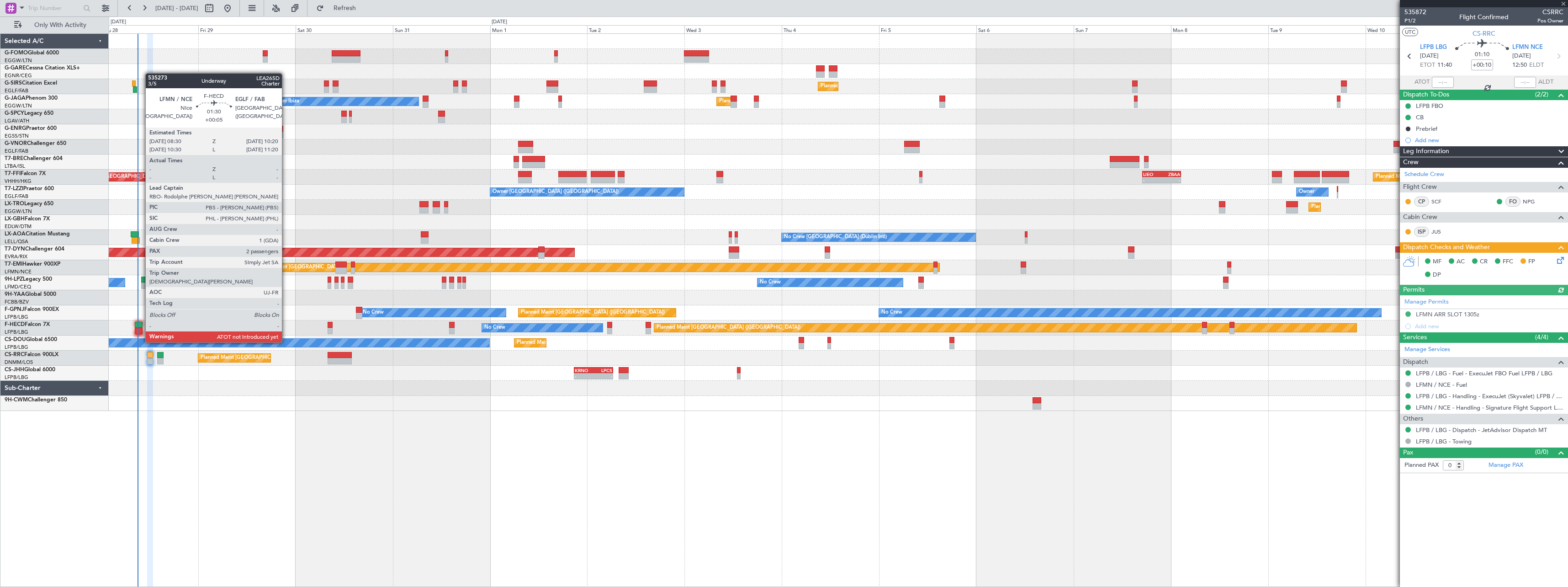
click at [140, 325] on div at bounding box center [138, 325] width 8 height 6
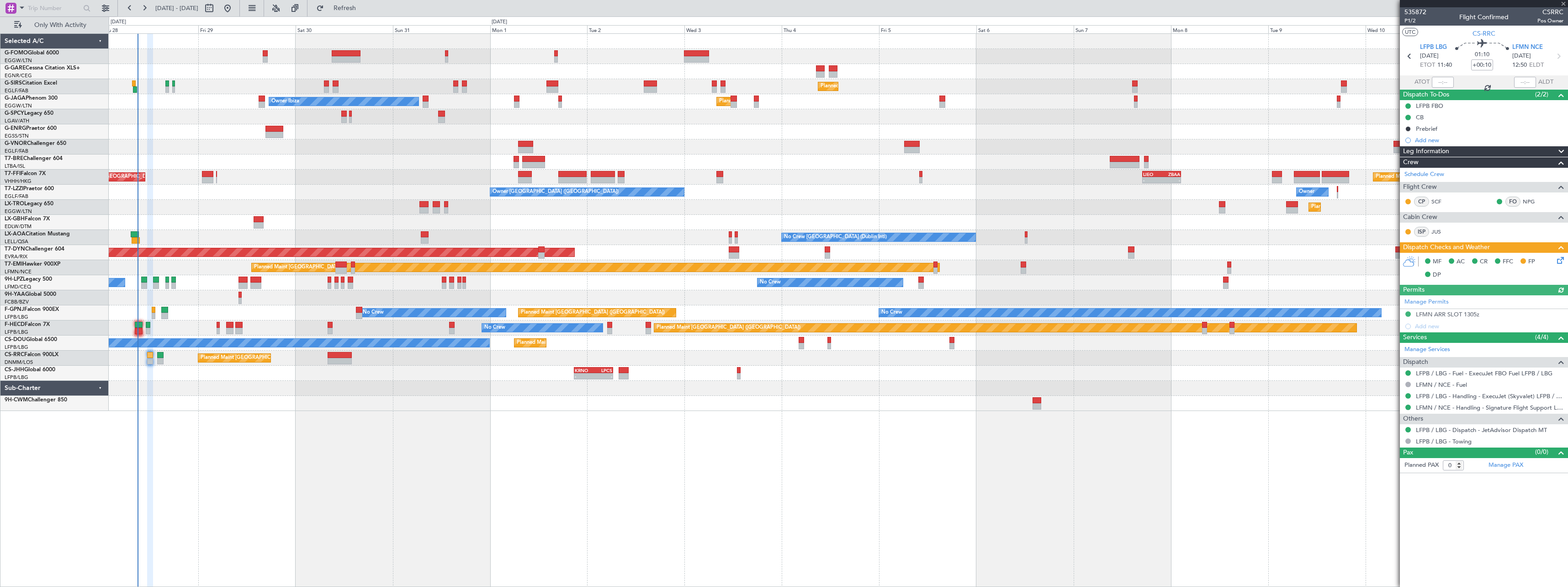
type input "+00:05"
type input "2"
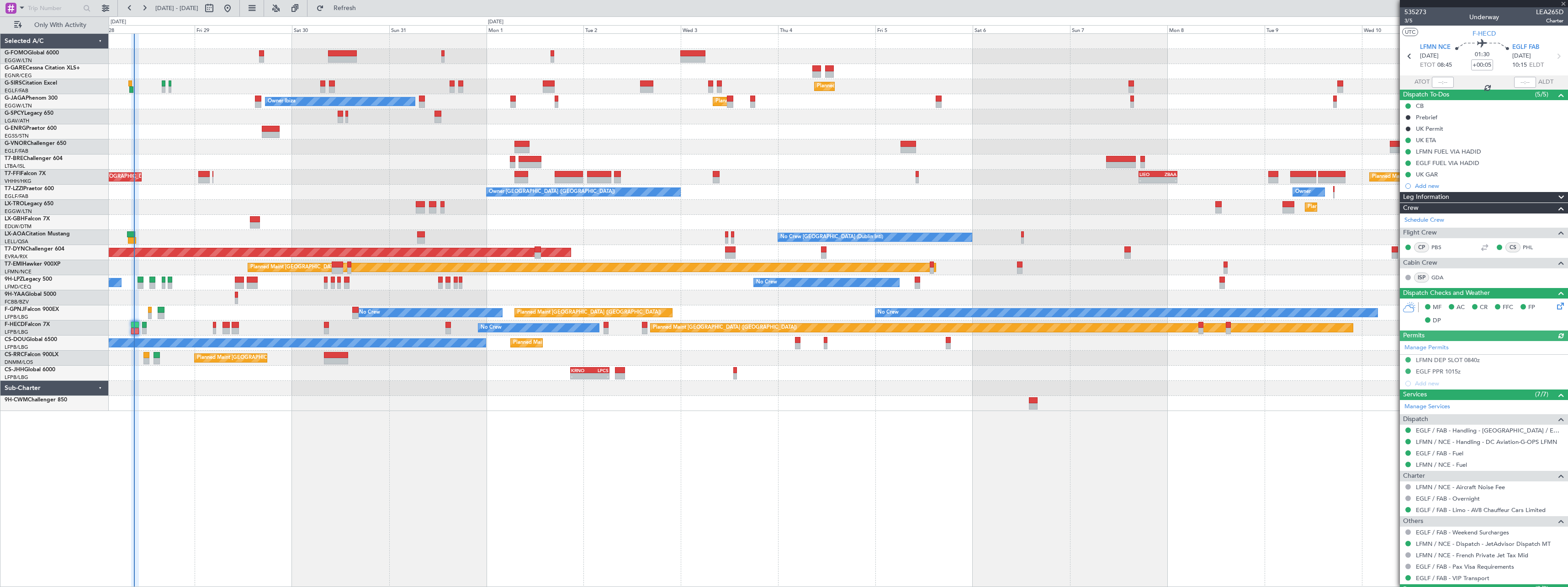
click at [204, 313] on div "No Crew No Crew No Crew Planned Maint Paris (Le Bourget) No Crew No Crew No Cre…" at bounding box center [838, 313] width 1459 height 15
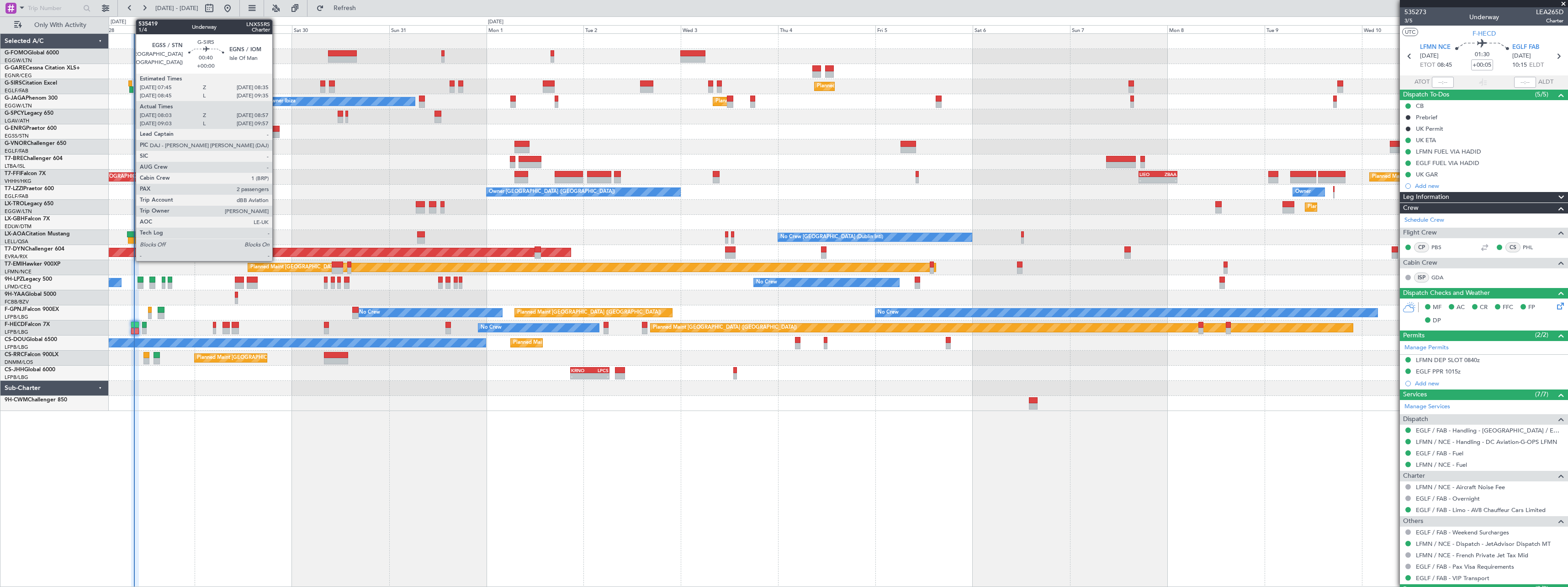
click at [131, 84] on div at bounding box center [130, 83] width 3 height 6
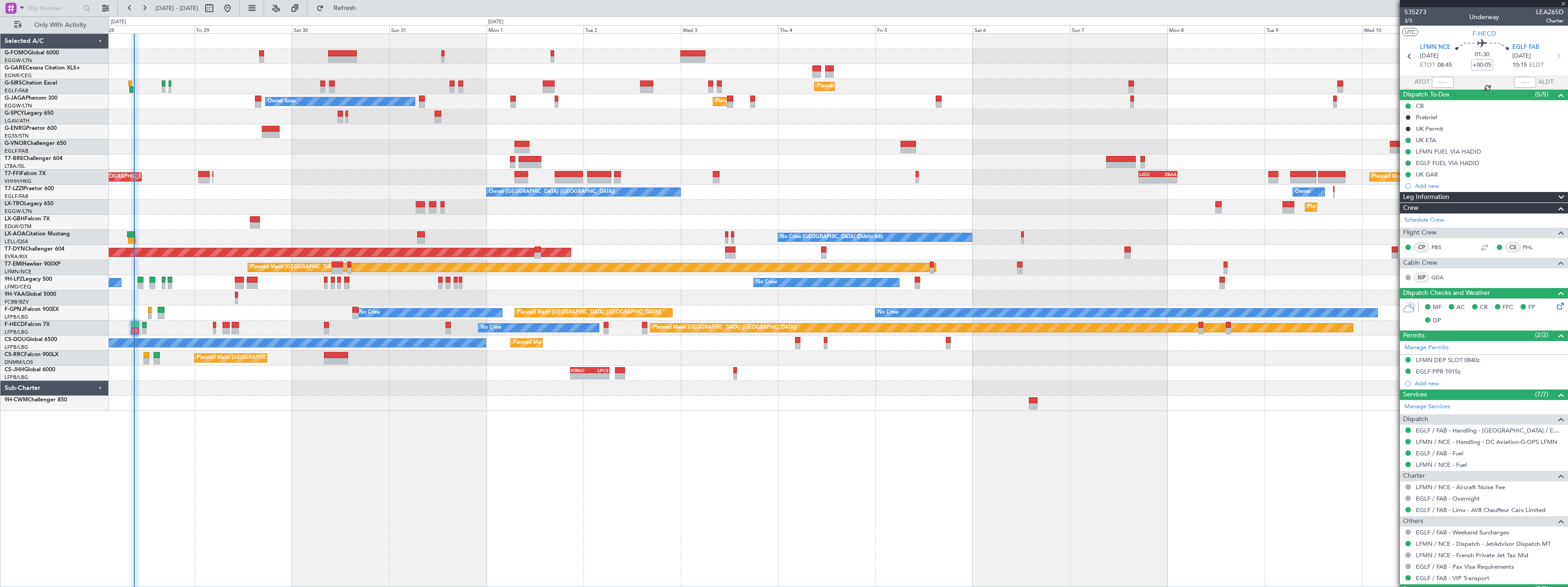
type input "08:03"
type input "08:47"
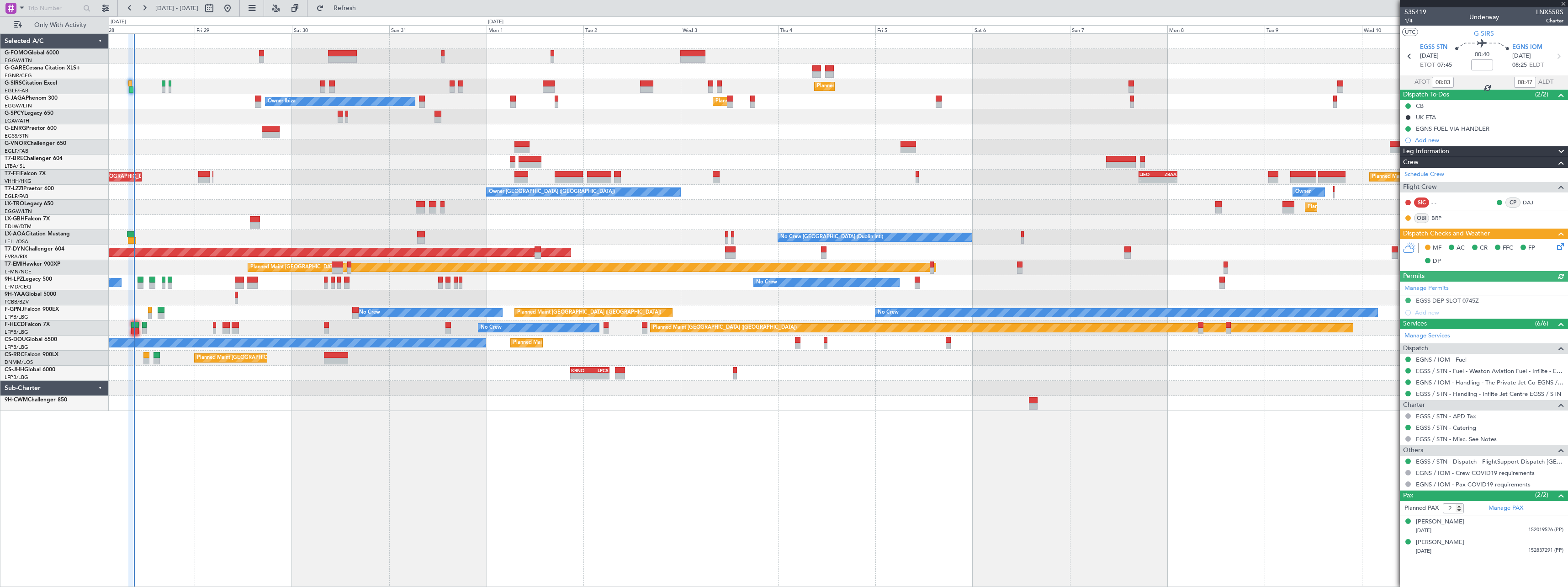
click at [1561, 248] on icon at bounding box center [1559, 245] width 8 height 8
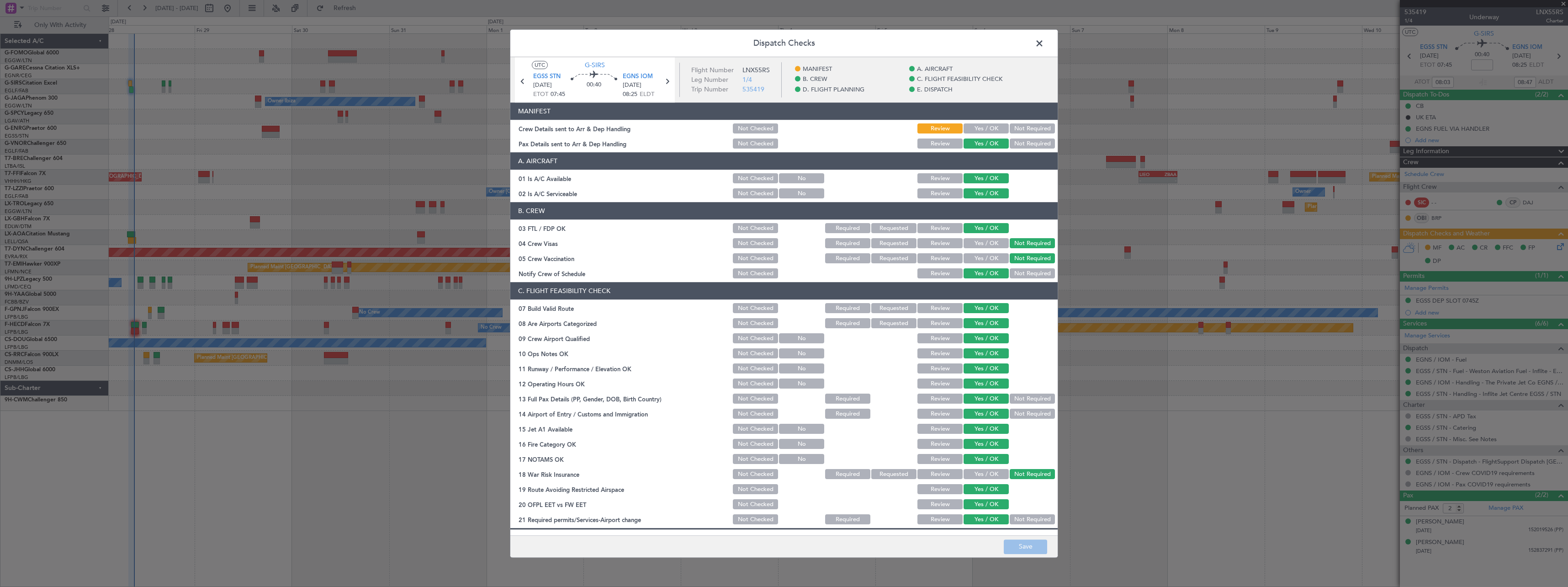
click at [981, 128] on button "Yes / OK" at bounding box center [986, 129] width 45 height 10
click at [1026, 545] on button "Save" at bounding box center [1026, 547] width 44 height 14
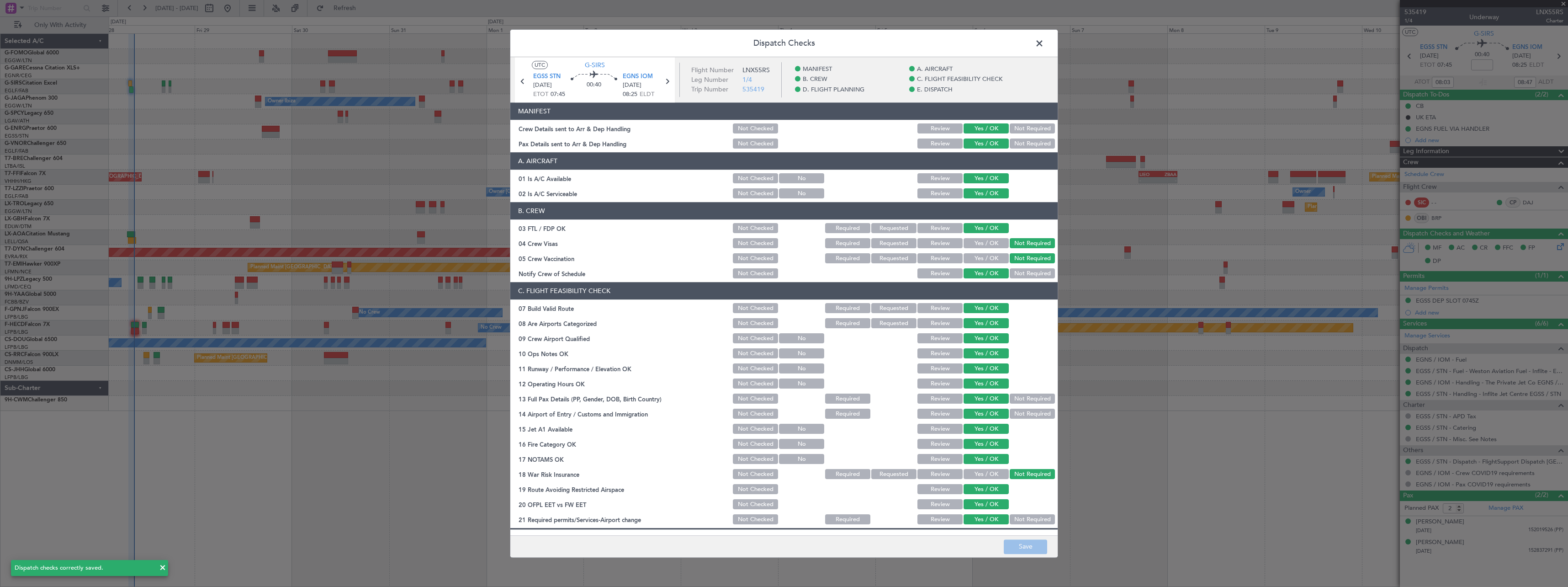
click at [1044, 44] on span at bounding box center [1044, 46] width 0 height 18
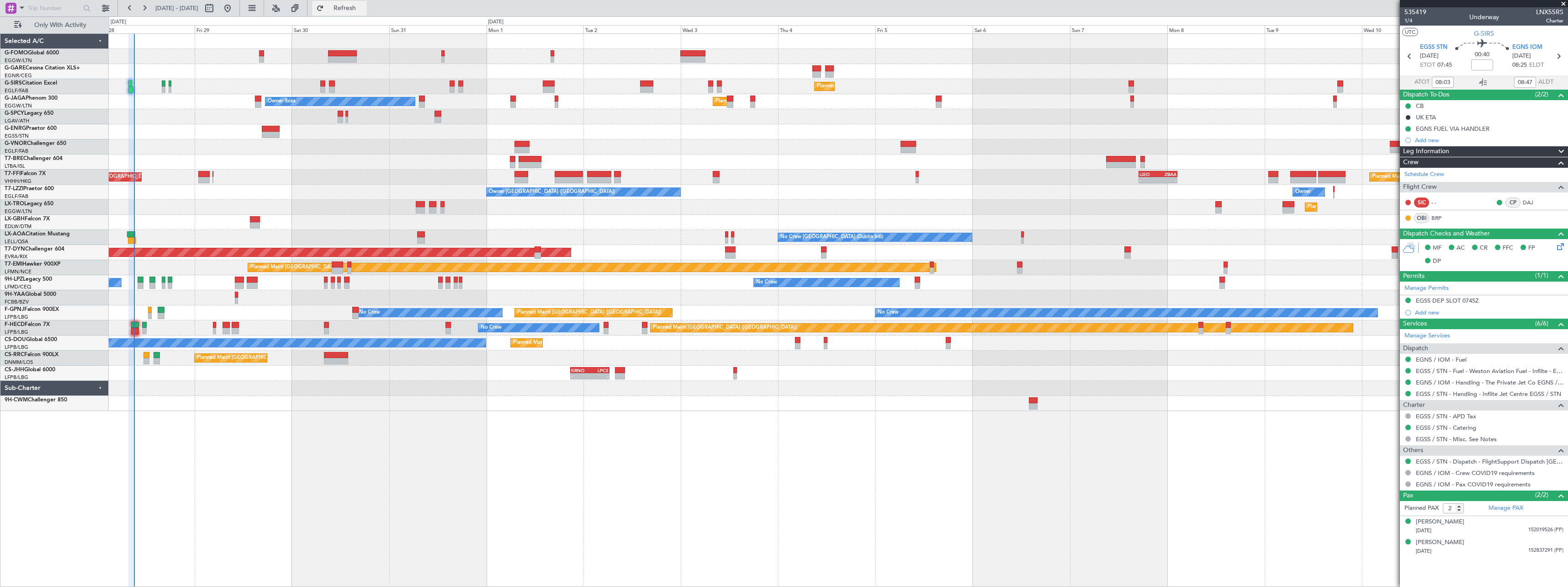
click at [364, 11] on span "Refresh" at bounding box center [345, 8] width 38 height 6
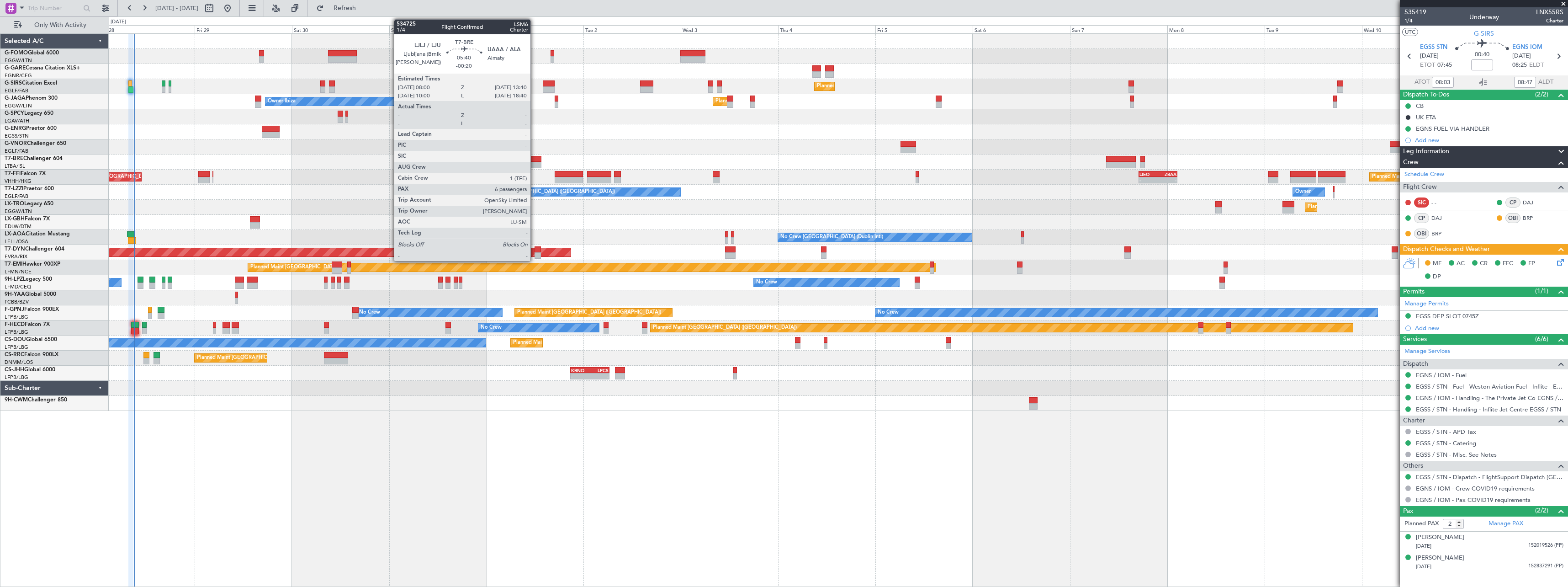
click at [535, 156] on div at bounding box center [530, 158] width 23 height 6
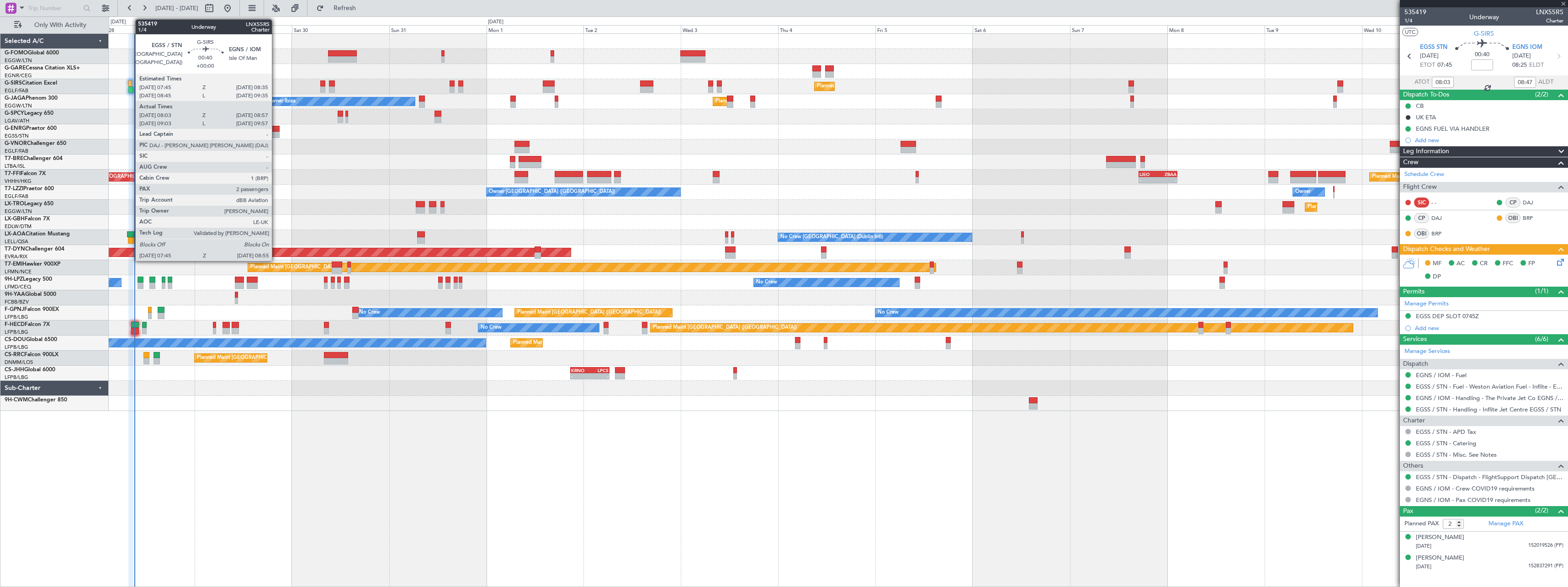
type input "-00:20"
type input "6"
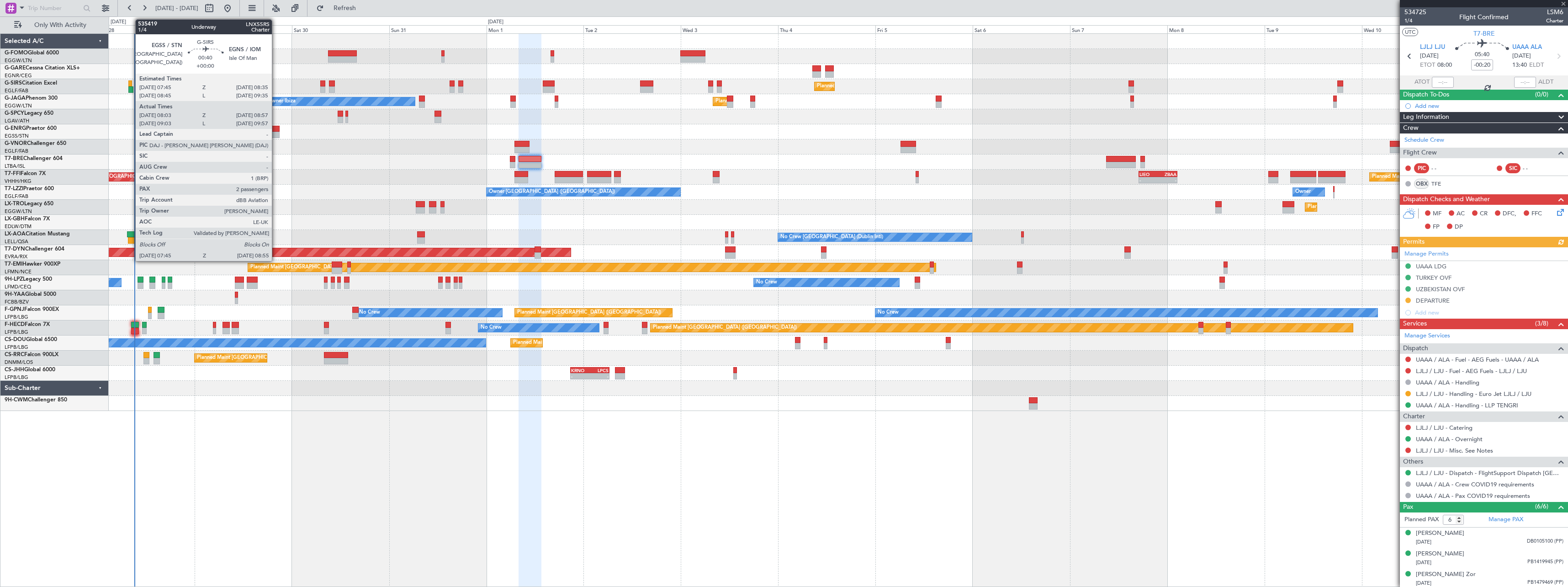
click at [131, 91] on div at bounding box center [130, 89] width 5 height 6
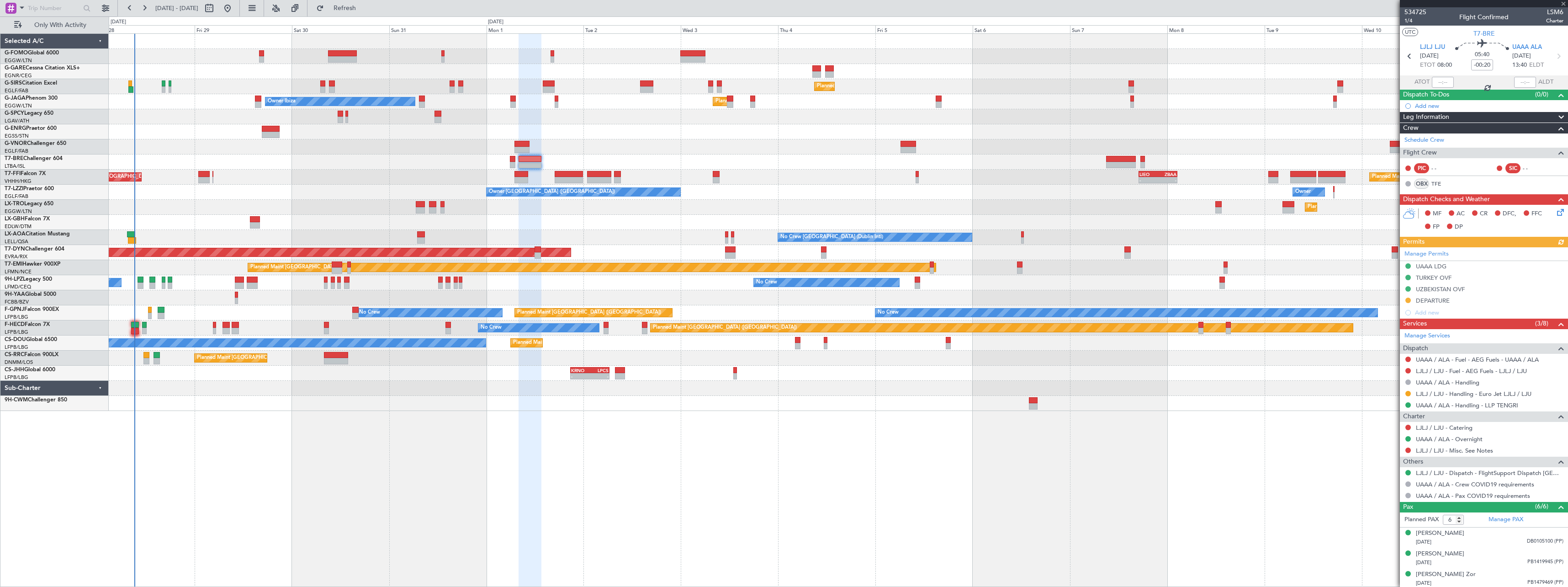
type input "08:03"
type input "08:47"
type input "2"
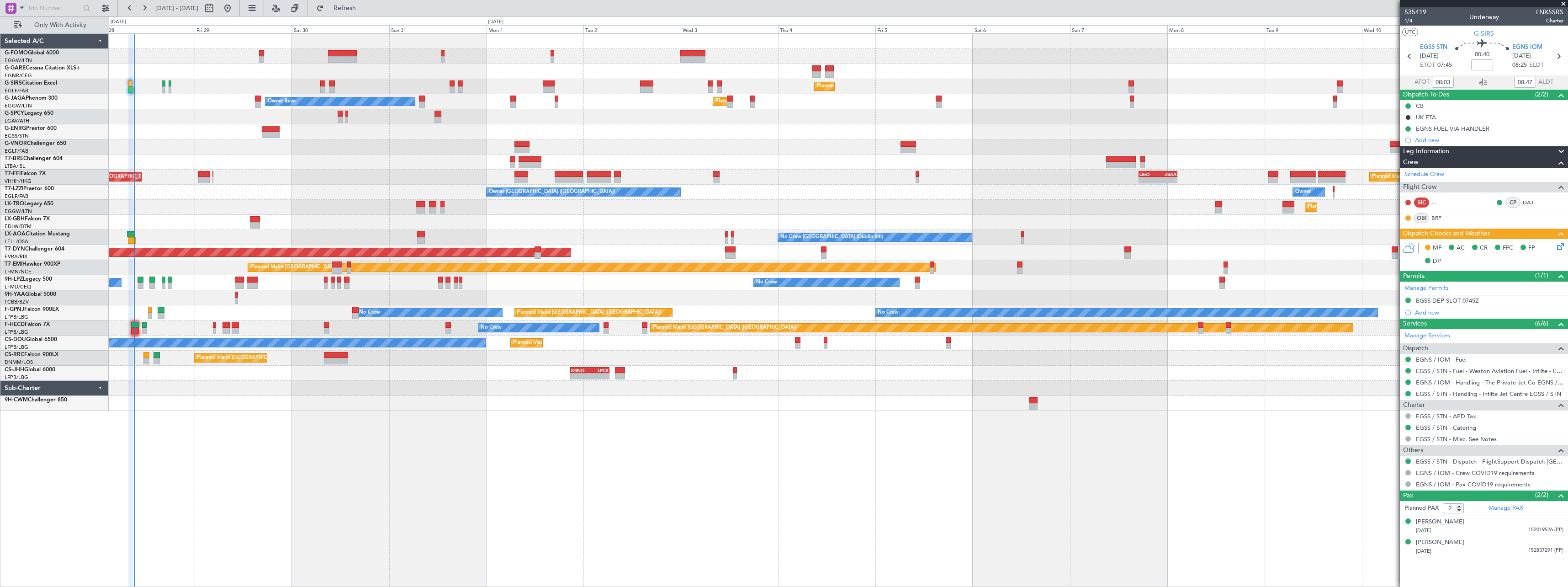
click at [1558, 244] on icon at bounding box center [1559, 245] width 8 height 8
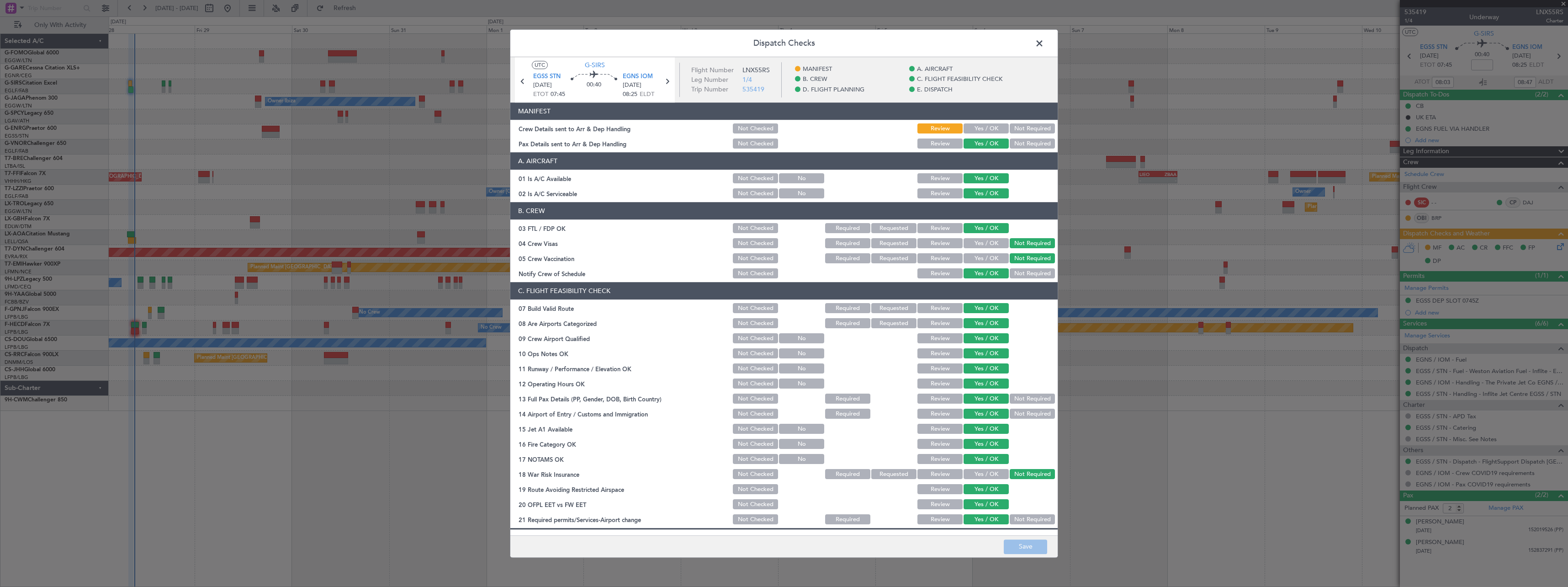
click at [970, 127] on button "Yes / OK" at bounding box center [986, 129] width 45 height 10
click at [1020, 549] on button "Save" at bounding box center [1026, 547] width 44 height 14
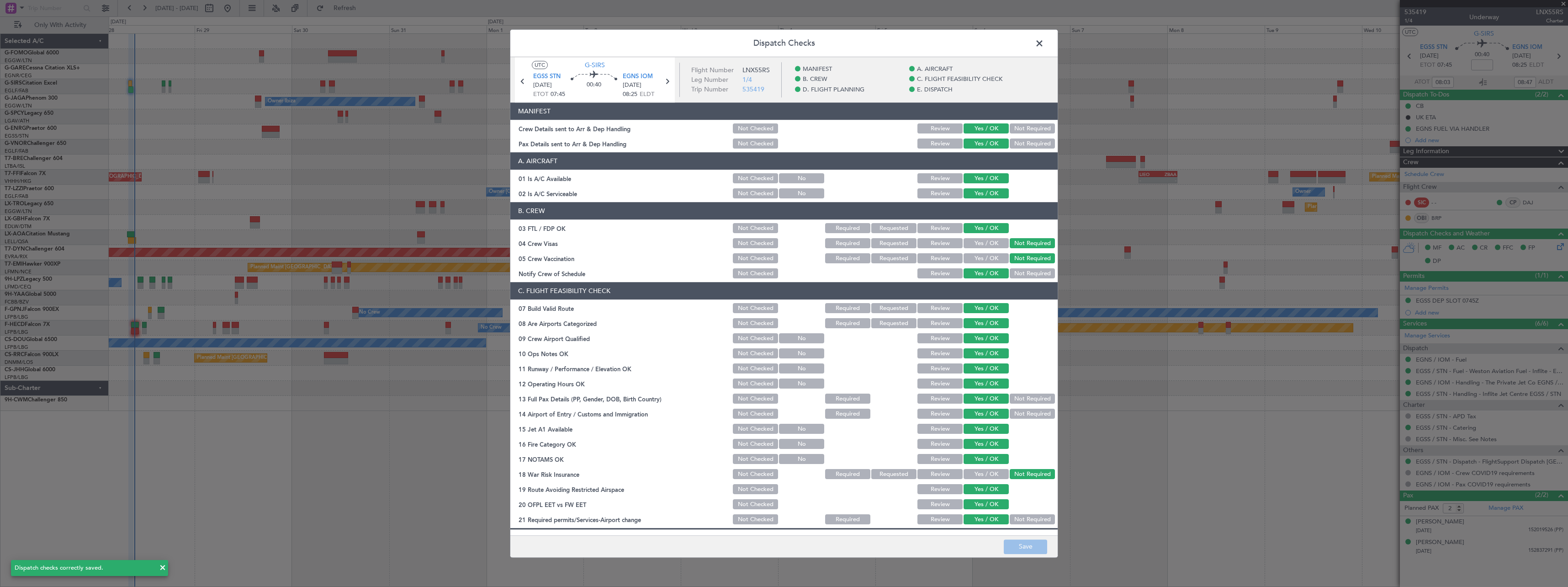
click at [1044, 41] on span at bounding box center [1044, 46] width 0 height 18
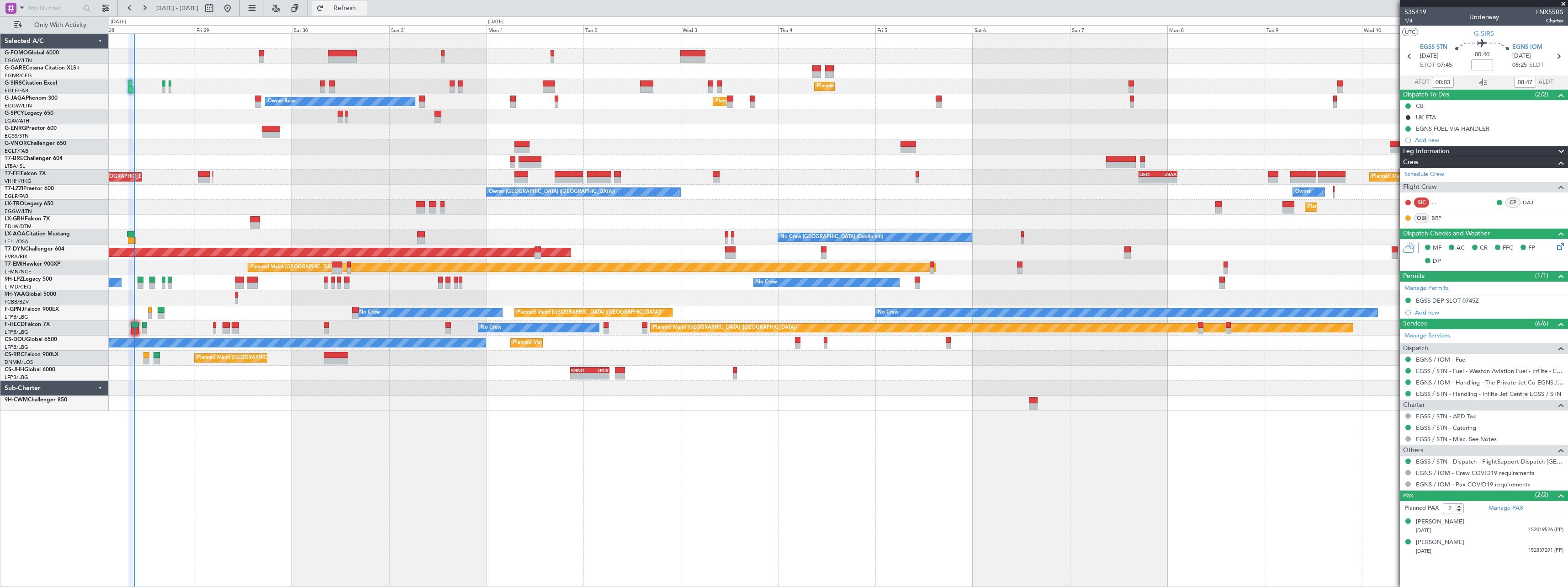
click at [364, 9] on span "Refresh" at bounding box center [345, 8] width 38 height 6
